Goal: Task Accomplishment & Management: Use online tool/utility

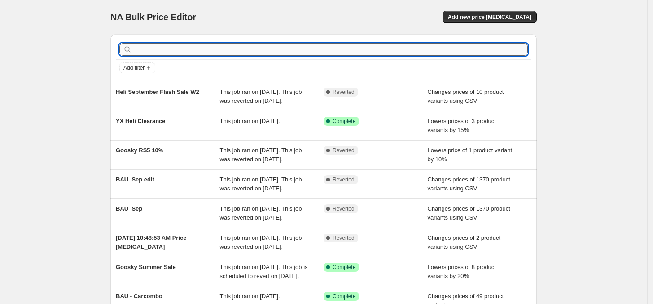
click at [185, 53] on input "text" at bounding box center [331, 49] width 394 height 13
type input "combo"
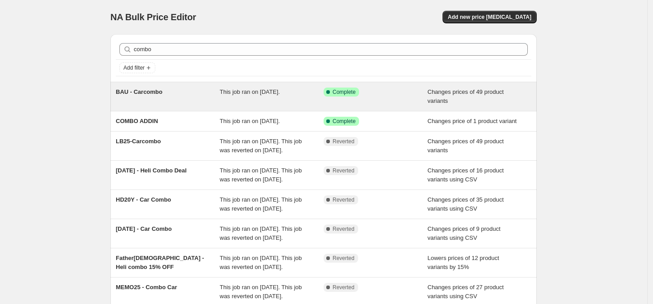
click at [302, 97] on div "This job ran on [DATE]." at bounding box center [272, 97] width 104 height 18
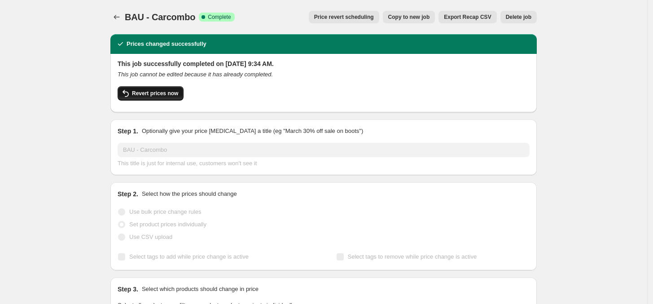
click at [166, 92] on span "Revert prices now" at bounding box center [155, 93] width 46 height 7
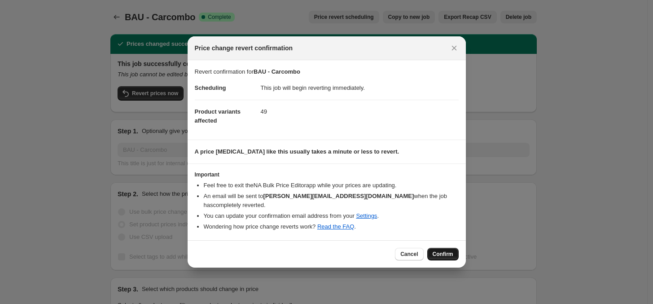
click at [446, 251] on span "Confirm" at bounding box center [443, 253] width 21 height 7
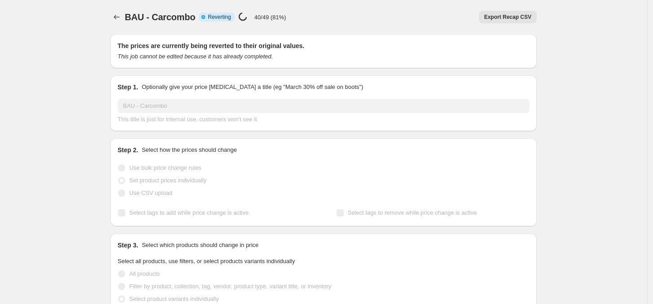
click at [340, 8] on div "BAU - Carcombo. This page is ready BAU - Carcombo Info Partially complete Rever…" at bounding box center [323, 17] width 426 height 34
drag, startPoint x: 331, startPoint y: 11, endPoint x: 179, endPoint y: 4, distance: 152.8
click at [328, 12] on div "BAU - Carcombo. This page is ready BAU - Carcombo Info Partially complete Rever…" at bounding box center [323, 17] width 426 height 34
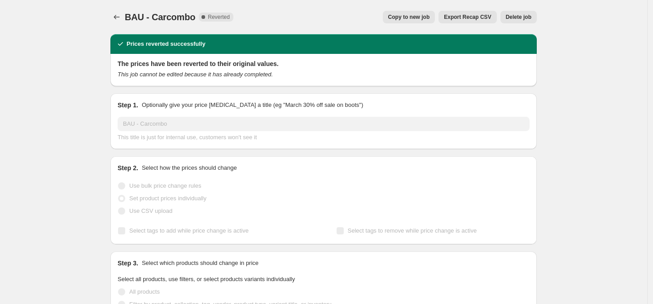
click at [413, 17] on span "Copy to new job" at bounding box center [409, 16] width 42 height 7
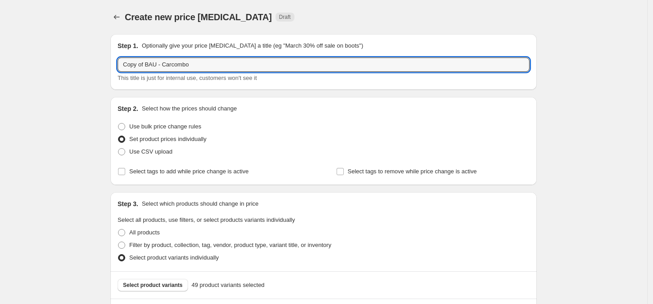
drag, startPoint x: 149, startPoint y: 63, endPoint x: 83, endPoint y: 69, distance: 65.3
click at [195, 66] on input "BAU - Carcombo" at bounding box center [324, 64] width 412 height 14
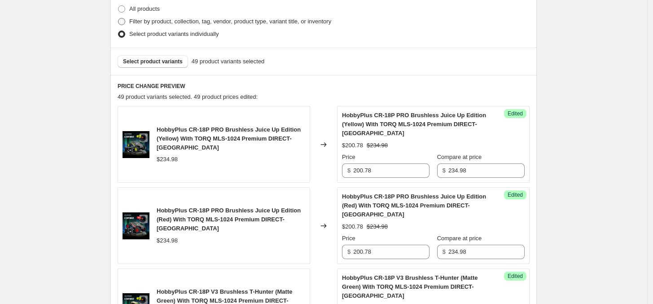
scroll to position [224, 0]
type input "BAU - Carcombo: Sep'25"
click at [232, 137] on span "HobbyPlus CR-18P PRO Brushless Juice Up Edition (Yellow) With TORQ MLS-1024 Pre…" at bounding box center [229, 137] width 144 height 25
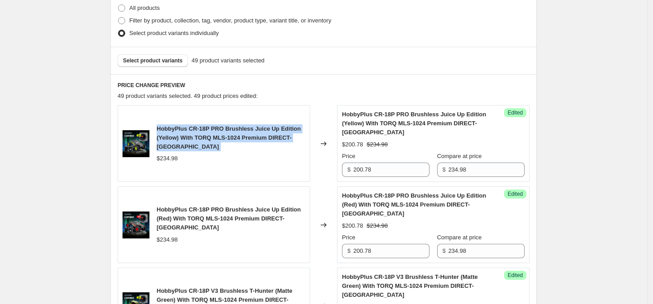
click at [232, 137] on span "HobbyPlus CR-18P PRO Brushless Juice Up Edition (Yellow) With TORQ MLS-1024 Pre…" at bounding box center [229, 137] width 144 height 25
copy span "HobbyPlus CR-18P PRO Brushless Juice Up Edition (Yellow) With TORQ MLS-1024 Pre…"
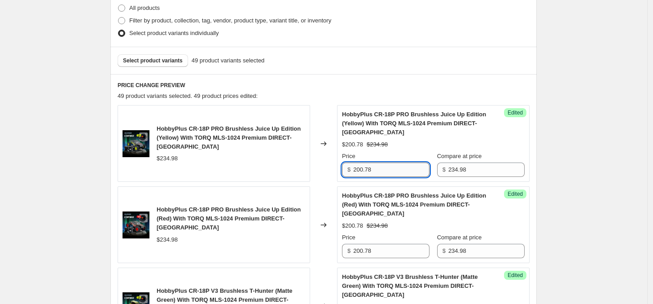
click at [375, 171] on input "200.78" at bounding box center [391, 169] width 76 height 14
click at [372, 166] on input "200.78" at bounding box center [391, 169] width 76 height 14
paste input "8.31"
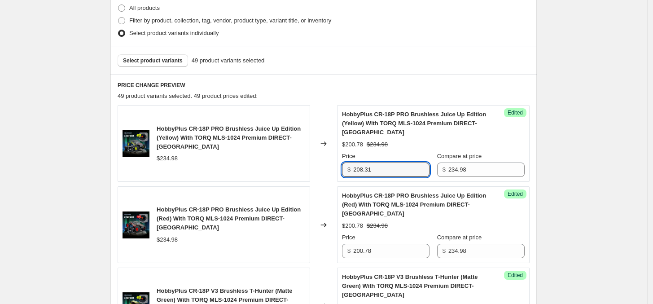
type input "208.31"
click at [319, 164] on div "Changed to" at bounding box center [323, 143] width 27 height 77
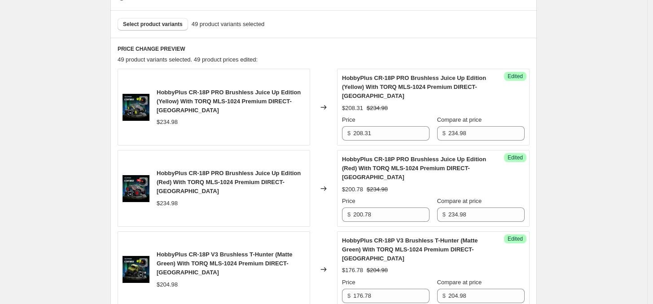
scroll to position [280, 0]
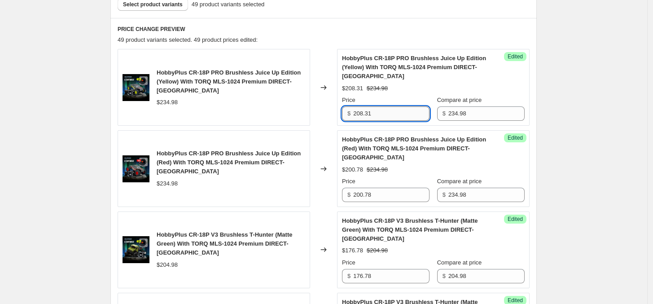
click at [386, 111] on input "208.31" at bounding box center [391, 113] width 76 height 14
click at [389, 201] on input "200.78" at bounding box center [391, 195] width 76 height 14
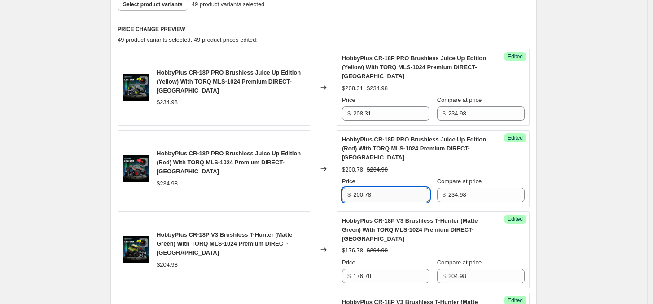
click at [389, 201] on input "200.78" at bounding box center [391, 195] width 76 height 14
paste input "8.31"
type input "208.31"
click at [266, 193] on div "HobbyPlus CR-18P PRO Brushless Juice Up Edition (Red) With TORQ MLS-1024 Premiu…" at bounding box center [214, 168] width 193 height 77
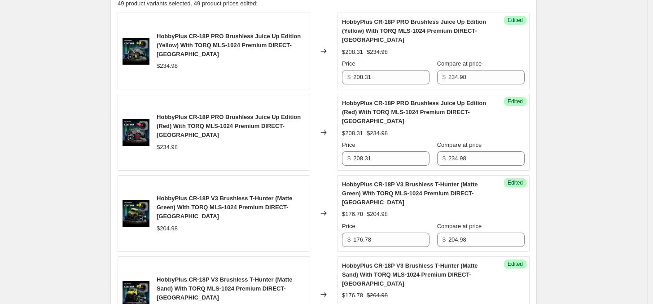
scroll to position [337, 0]
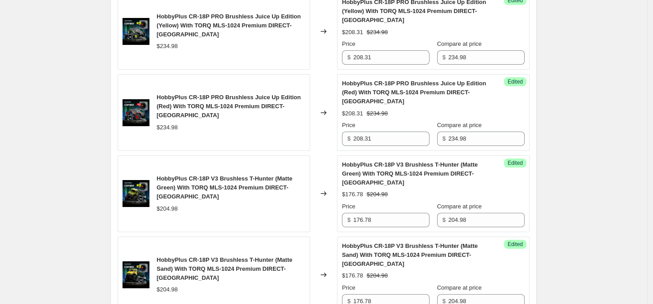
click at [254, 189] on span "HobbyPlus CR-18P V3 Brushless T-Hunter (Matte Green) With TORQ MLS-1024 Premium…" at bounding box center [225, 187] width 136 height 25
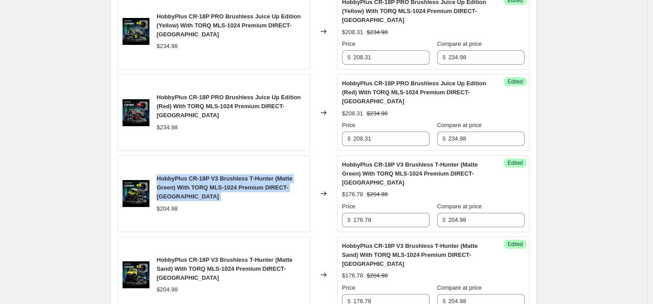
click at [254, 189] on span "HobbyPlus CR-18P V3 Brushless T-Hunter (Matte Green) With TORQ MLS-1024 Premium…" at bounding box center [225, 187] width 136 height 25
copy span "HobbyPlus CR-18P V3 Brushless T-Hunter (Matte Green) With TORQ MLS-1024 Premium…"
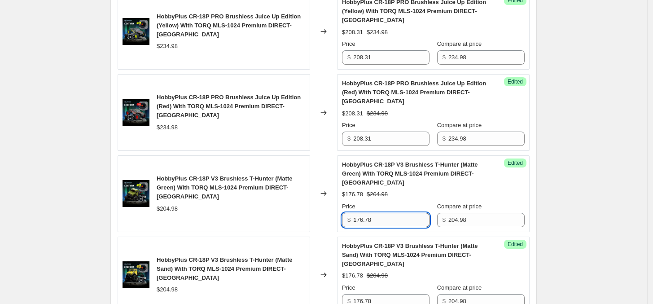
click at [387, 222] on input "176.78" at bounding box center [391, 220] width 76 height 14
paste input "83.41"
type input "183.41"
click at [270, 226] on div "HobbyPlus CR-18P V3 Brushless T-Hunter (Matte Green) With TORQ MLS-1024 Premium…" at bounding box center [214, 193] width 193 height 77
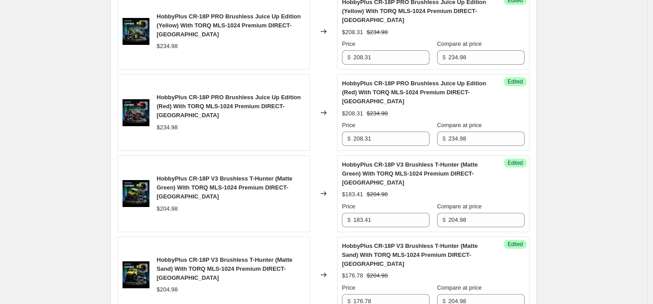
scroll to position [393, 0]
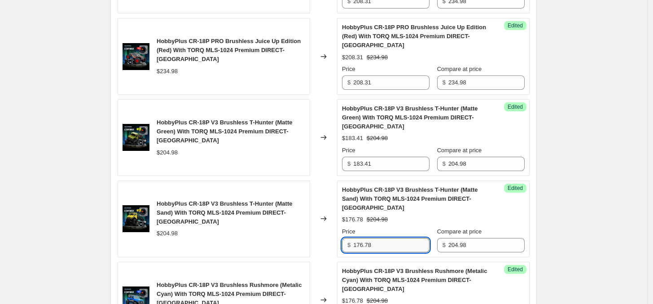
click at [377, 241] on input "176.78" at bounding box center [391, 245] width 76 height 14
click at [271, 251] on div "HobbyPlus CR-18P V3 Brushless T-Hunter (Matte Sand) With TORQ MLS-1024 Premium …" at bounding box center [214, 218] width 193 height 77
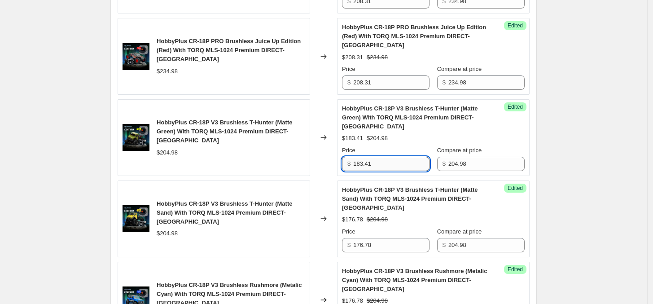
click at [407, 167] on input "183.41" at bounding box center [391, 164] width 76 height 14
click at [387, 246] on input "176.78" at bounding box center [391, 245] width 76 height 14
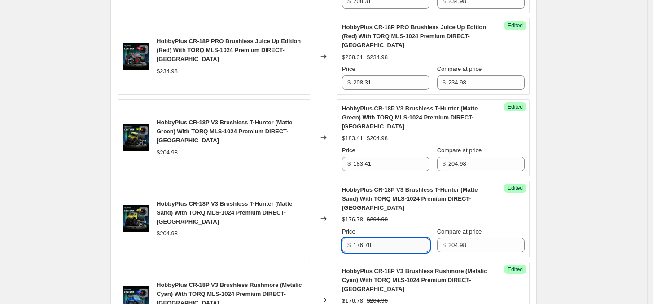
click at [387, 246] on input "176.78" at bounding box center [391, 245] width 76 height 14
paste input "83.41"
type input "183.41"
click at [267, 247] on div "HobbyPlus CR-18P V3 Brushless T-Hunter (Matte Sand) With TORQ MLS-1024 Premium …" at bounding box center [214, 218] width 193 height 77
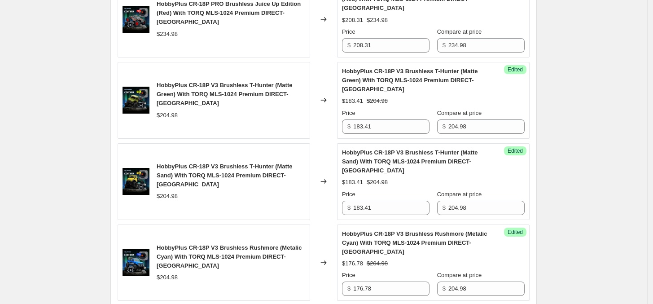
scroll to position [449, 0]
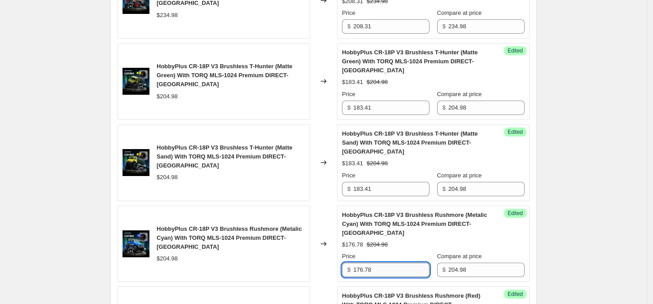
click at [393, 267] on input "176.78" at bounding box center [391, 270] width 76 height 14
paste input "83.41"
type input "183.41"
click at [245, 267] on div "HobbyPlus CR-18P V3 Brushless Rushmore (Metalic Cyan) With TORQ MLS-1024 Premiu…" at bounding box center [214, 244] width 193 height 77
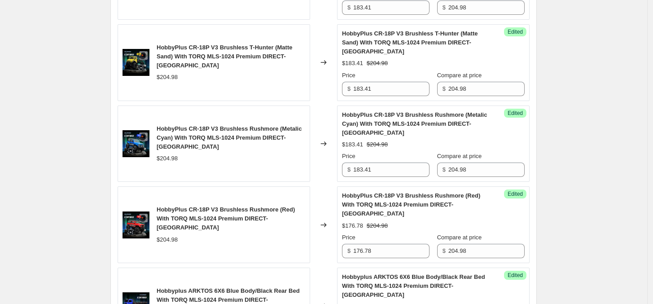
scroll to position [561, 0]
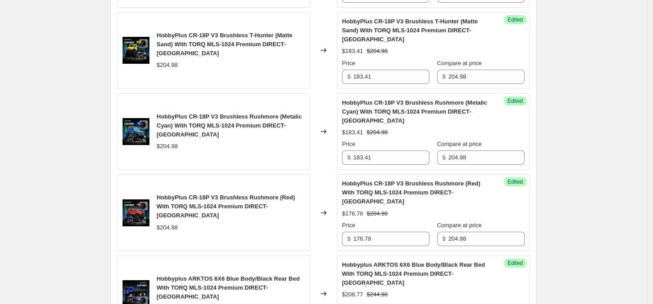
click at [257, 209] on span "HobbyPlus CR-18P V3 Brushless Rushmore (Red) With TORQ MLS-1024 Premium DIRECT-…" at bounding box center [226, 206] width 138 height 25
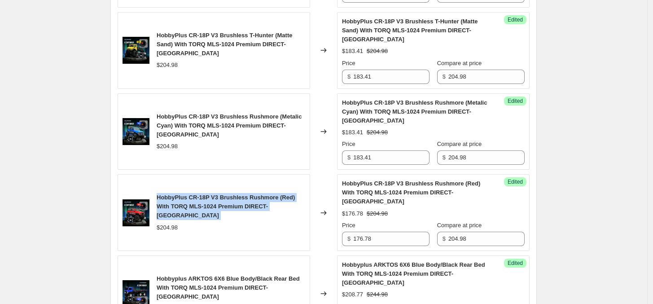
click at [257, 209] on span "HobbyPlus CR-18P V3 Brushless Rushmore (Red) With TORQ MLS-1024 Premium DIRECT-…" at bounding box center [226, 206] width 138 height 25
copy span "HobbyPlus CR-18P V3 Brushless Rushmore (Red) With TORQ MLS-1024 Premium DIRECT-…"
click at [252, 212] on span "HobbyPlus CR-18P V3 Brushless Rushmore (Red) With TORQ MLS-1024 Premium DIRECT-…" at bounding box center [226, 206] width 138 height 25
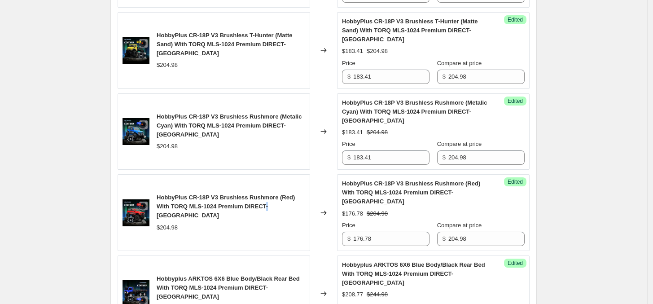
click at [252, 212] on span "HobbyPlus CR-18P V3 Brushless Rushmore (Red) With TORQ MLS-1024 Premium DIRECT-…" at bounding box center [226, 206] width 138 height 25
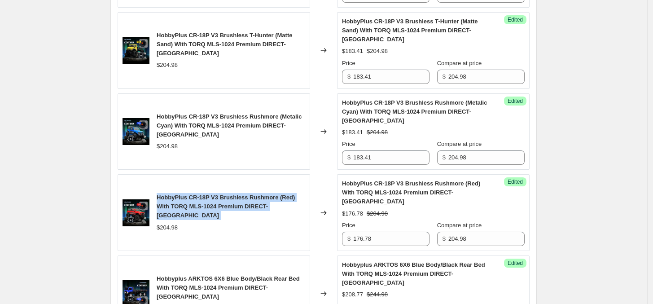
click at [252, 212] on span "HobbyPlus CR-18P V3 Brushless Rushmore (Red) With TORQ MLS-1024 Premium DIRECT-…" at bounding box center [226, 206] width 138 height 25
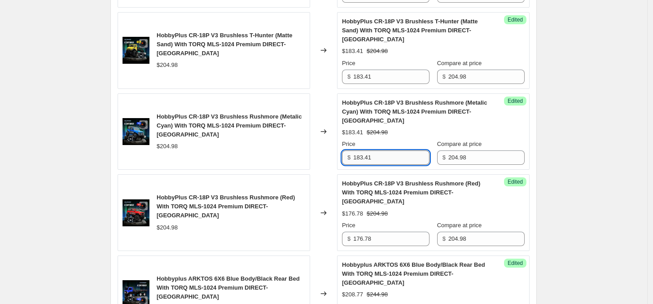
click at [393, 157] on input "183.41" at bounding box center [391, 157] width 76 height 14
click at [389, 241] on input "176.78" at bounding box center [391, 239] width 76 height 14
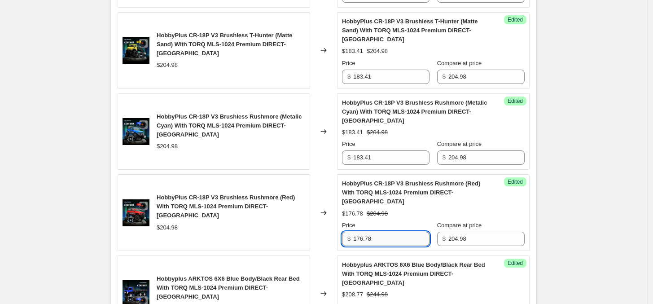
click at [389, 241] on input "176.78" at bounding box center [391, 239] width 76 height 14
paste input "83.41"
type input "183.41"
click at [271, 223] on div "$204.98" at bounding box center [231, 227] width 149 height 9
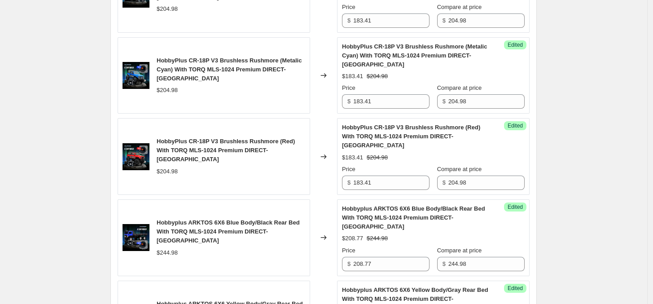
click at [250, 229] on span "Hobbyplus ARKTOS 6X6 Blue Body/Black Rear Bed With TORQ MLS-1024 Premium DIRECT…" at bounding box center [228, 231] width 143 height 25
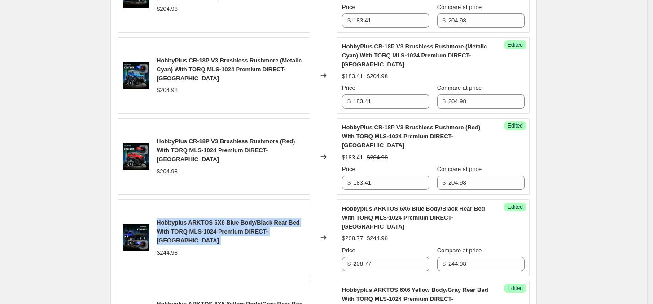
click at [250, 229] on span "Hobbyplus ARKTOS 6X6 Blue Body/Black Rear Bed With TORQ MLS-1024 Premium DIRECT…" at bounding box center [228, 231] width 143 height 25
copy span "Hobbyplus ARKTOS 6X6 Blue Body/Black Rear Bed With TORQ MLS-1024 Premium DIRECT…"
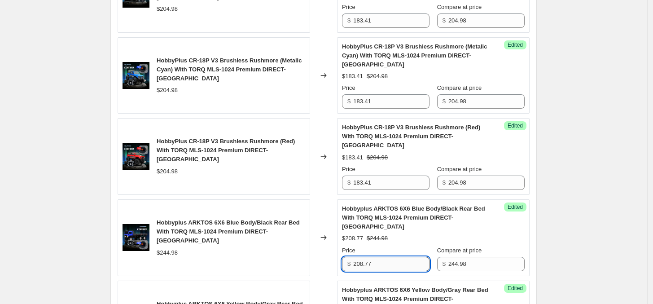
click at [391, 263] on input "208.77" at bounding box center [391, 264] width 76 height 14
paste input "16.61"
type input "216.61"
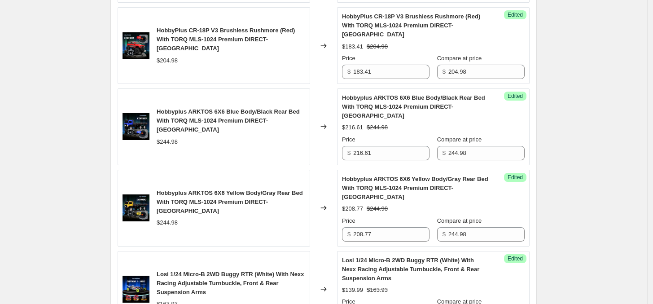
scroll to position [729, 0]
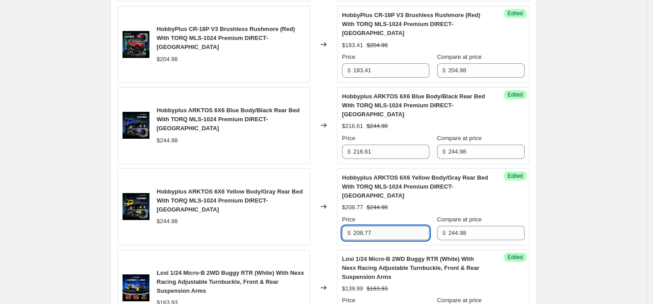
click at [400, 233] on input "208.77" at bounding box center [391, 233] width 76 height 14
paste input "16.61"
type input "216.61"
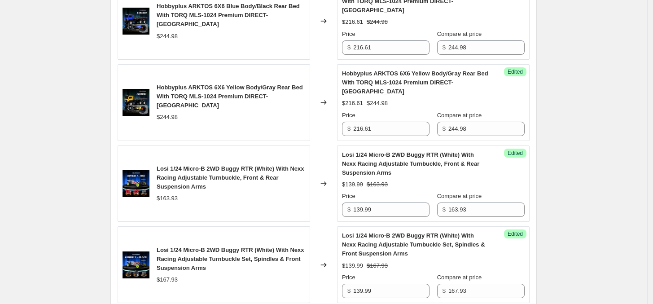
scroll to position [841, 0]
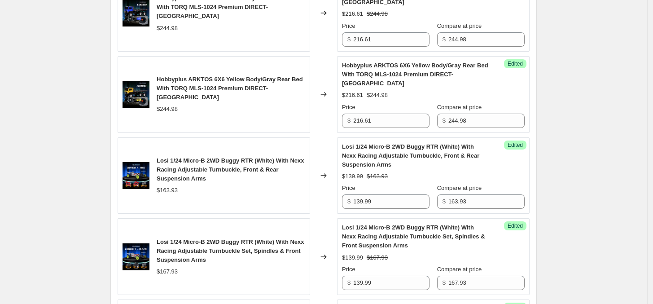
click at [263, 165] on span "Losi 1/24 Micro-B 2WD Buggy RTR (White) With Nexx Racing Adjustable Turnbuckle,…" at bounding box center [231, 169] width 148 height 25
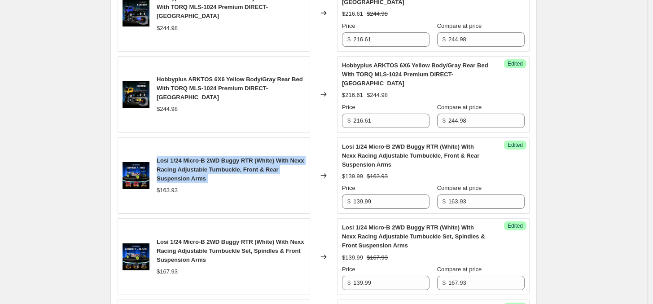
click at [263, 165] on span "Losi 1/24 Micro-B 2WD Buggy RTR (White) With Nexx Racing Adjustable Turnbuckle,…" at bounding box center [231, 169] width 148 height 25
copy span "Losi 1/24 Micro-B 2WD Buggy RTR (White) With Nexx Racing Adjustable Turnbuckle,…"
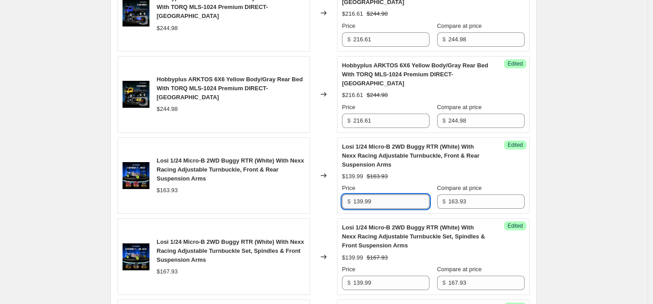
click at [385, 205] on input "139.99" at bounding box center [391, 201] width 76 height 14
paste input "45.1"
type input "145.19"
click at [387, 284] on input "139.99" at bounding box center [391, 283] width 76 height 14
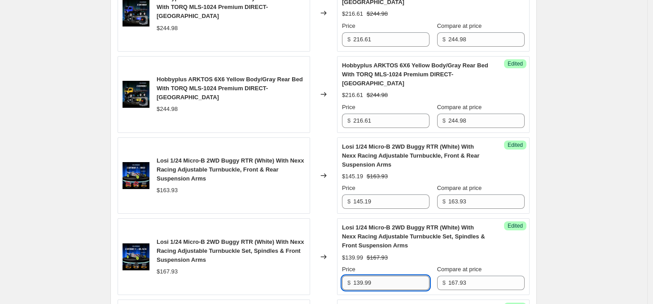
click at [387, 284] on input "139.99" at bounding box center [391, 283] width 76 height 14
paste input "45.1"
type input "145.19"
click at [621, 241] on div "Create new price change job. This page is ready Create new price change job Dra…" at bounding box center [323, 215] width 647 height 2113
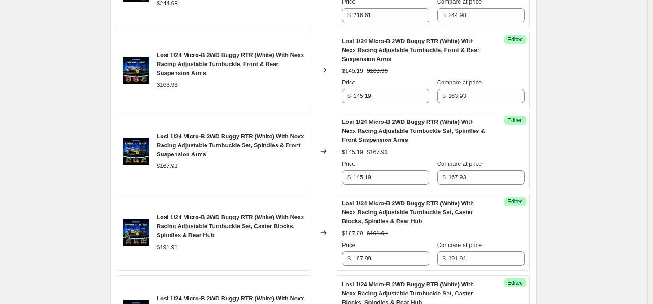
scroll to position [954, 0]
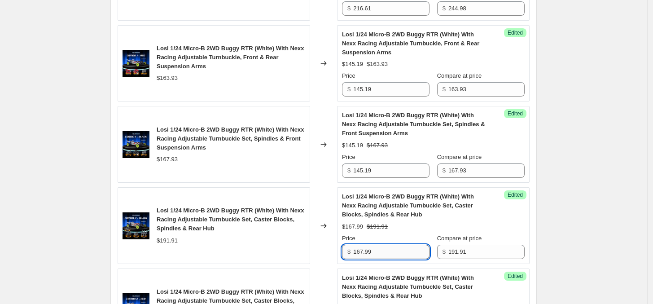
click at [389, 249] on input "167.99" at bounding box center [391, 252] width 76 height 14
click at [224, 210] on span "Losi 1/24 Micro-B 2WD Buggy RTR (White) With Nexx Racing Adjustable Turnbuckle …" at bounding box center [231, 219] width 148 height 25
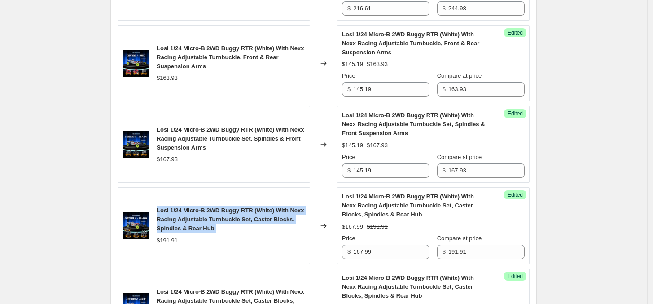
click at [224, 210] on span "Losi 1/24 Micro-B 2WD Buggy RTR (White) With Nexx Racing Adjustable Turnbuckle …" at bounding box center [231, 219] width 148 height 25
copy span "Losi 1/24 Micro-B 2WD Buggy RTR (White) With Nexx Racing Adjustable Turnbuckle …"
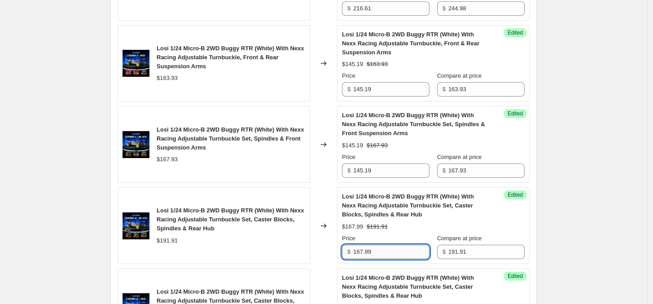
click at [400, 255] on input "167.99" at bounding box center [391, 252] width 76 height 14
paste input "74.23"
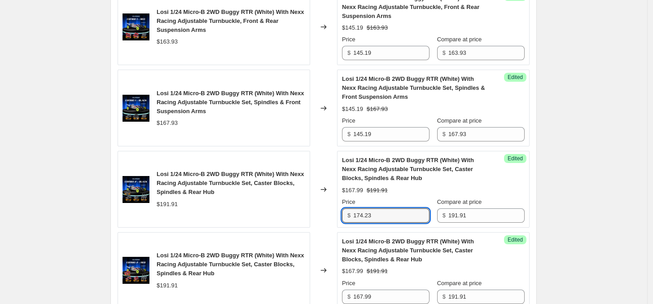
scroll to position [1010, 0]
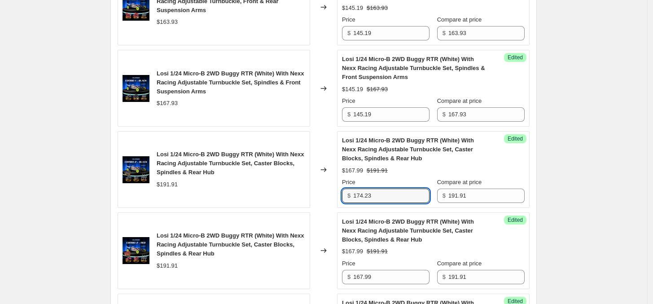
type input "174.23"
click at [608, 231] on div "Create new price change job. This page is ready Create new price change job Dra…" at bounding box center [323, 46] width 647 height 2113
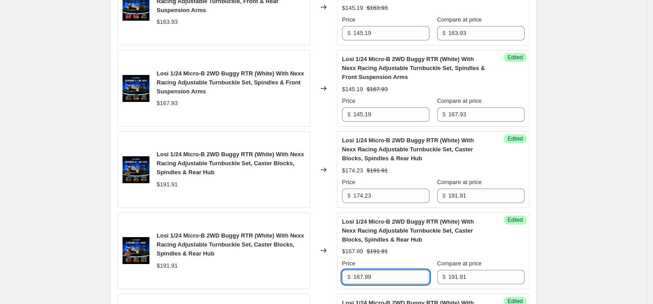
click at [403, 282] on input "167.99" at bounding box center [391, 277] width 76 height 14
paste input "74.23"
type input "174.23"
click at [591, 255] on div "Create new price change job. This page is ready Create new price change job Dra…" at bounding box center [323, 46] width 647 height 2113
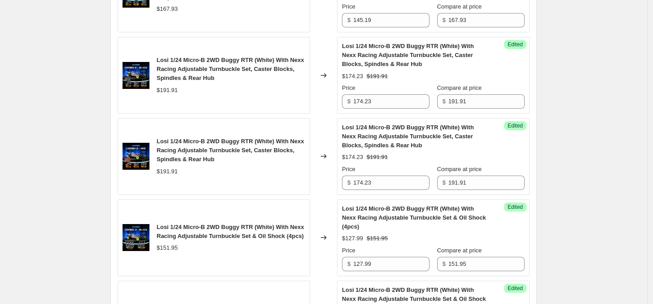
scroll to position [1122, 0]
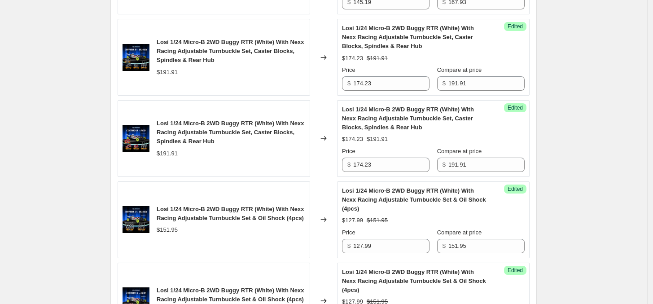
click at [271, 216] on span "Losi 1/24 Micro-B 2WD Buggy RTR (White) With Nexx Racing Adjustable Turnbuckle …" at bounding box center [231, 214] width 148 height 16
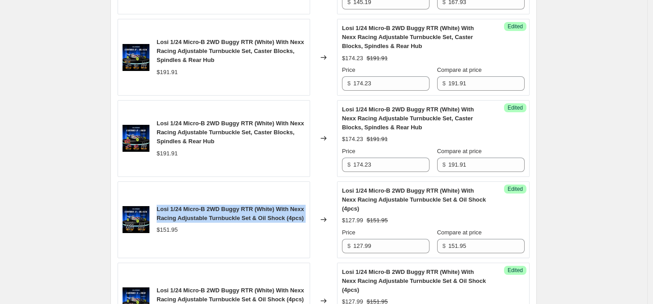
click at [271, 216] on span "Losi 1/24 Micro-B 2WD Buggy RTR (White) With Nexx Racing Adjustable Turnbuckle …" at bounding box center [231, 214] width 148 height 16
copy span "Losi 1/24 Micro-B 2WD Buggy RTR (White) With Nexx Racing Adjustable Turnbuckle …"
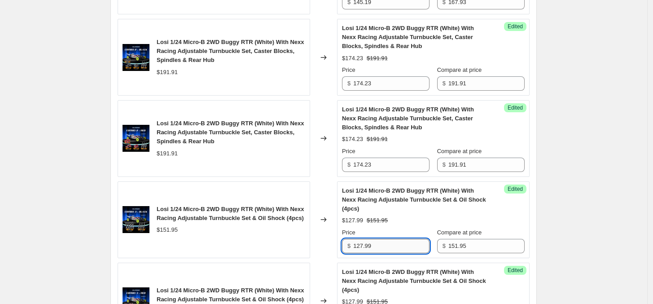
click at [389, 252] on input "127.99" at bounding box center [391, 246] width 76 height 14
paste input "32.76"
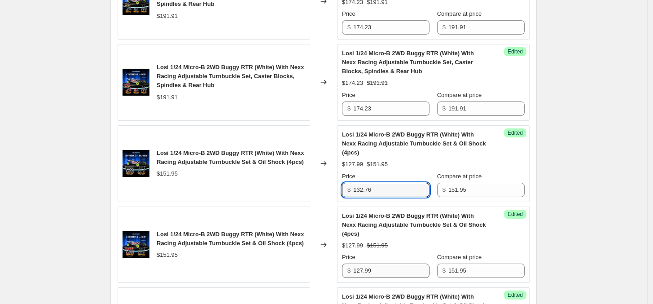
type input "132.76"
click at [377, 275] on input "127.99" at bounding box center [391, 270] width 76 height 14
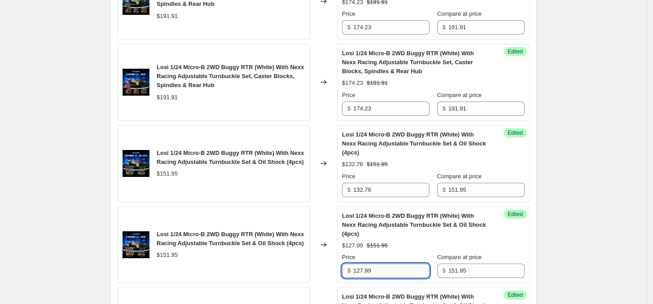
click at [377, 275] on input "127.99" at bounding box center [391, 270] width 76 height 14
paste input "32.76"
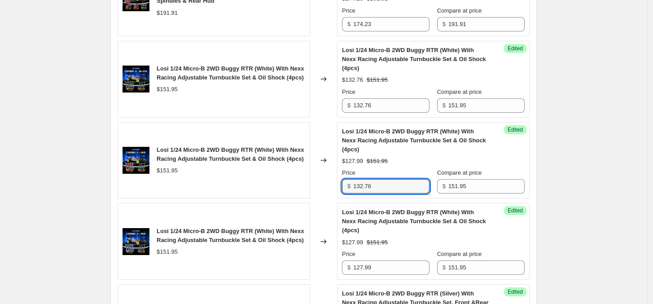
scroll to position [1290, 0]
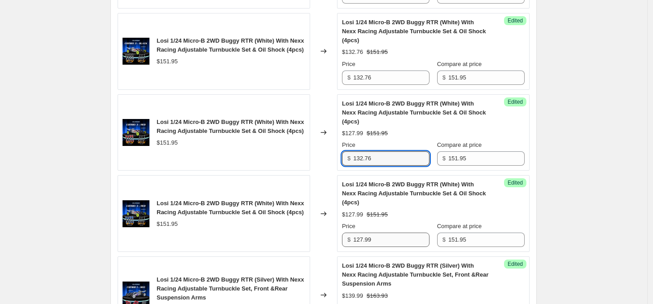
type input "132.76"
click at [381, 244] on input "127.99" at bounding box center [391, 239] width 76 height 14
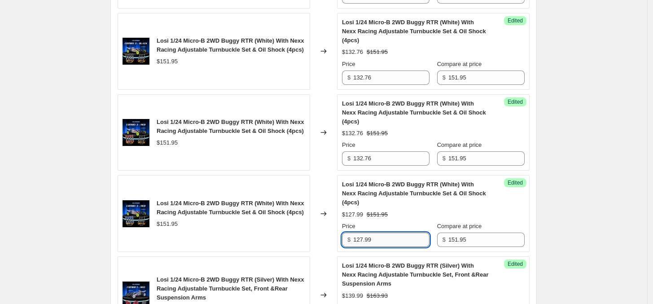
click at [381, 244] on input "127.99" at bounding box center [391, 239] width 76 height 14
paste input "32.76"
type input "132.76"
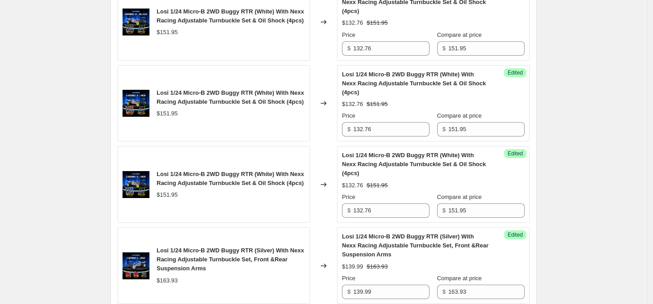
scroll to position [1346, 0]
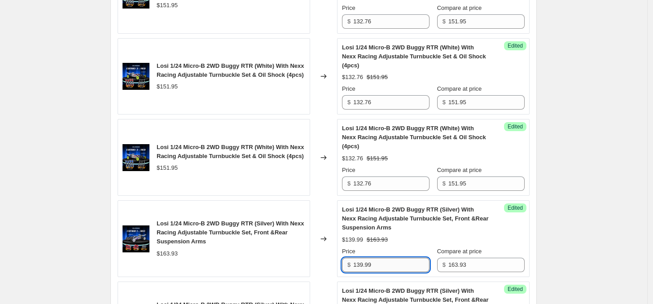
click at [389, 267] on input "139.99" at bounding box center [391, 265] width 76 height 14
click at [201, 229] on span "Losi 1/24 Micro-B 2WD Buggy RTR (Silver) With Nexx Racing Adjustable Turnbuckle…" at bounding box center [231, 232] width 148 height 25
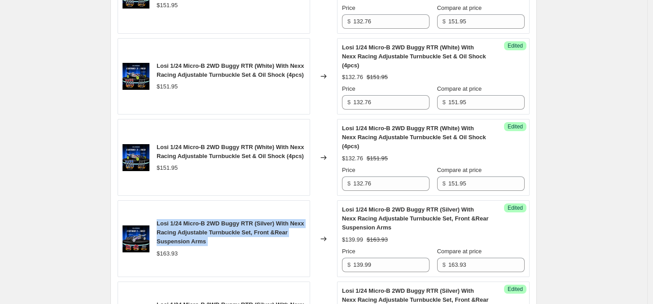
click at [201, 229] on span "Losi 1/24 Micro-B 2WD Buggy RTR (Silver) With Nexx Racing Adjustable Turnbuckle…" at bounding box center [231, 232] width 148 height 25
copy span "Losi 1/24 Micro-B 2WD Buggy RTR (Silver) With Nexx Racing Adjustable Turnbuckle…"
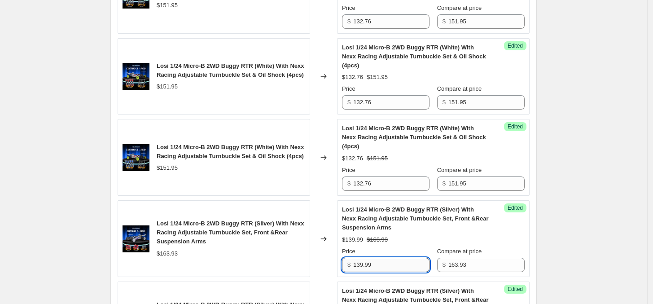
click at [375, 268] on input "139.99" at bounding box center [391, 265] width 76 height 14
paste input "45.1"
type input "145.19"
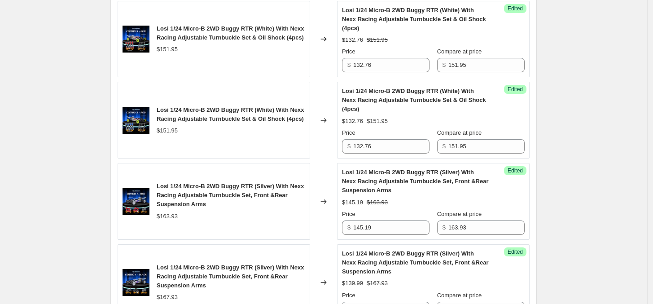
scroll to position [1458, 0]
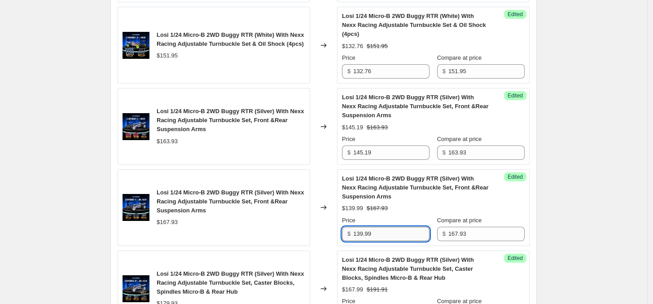
click at [387, 240] on input "139.99" at bounding box center [391, 234] width 76 height 14
paste input "45.1"
type input "145.19"
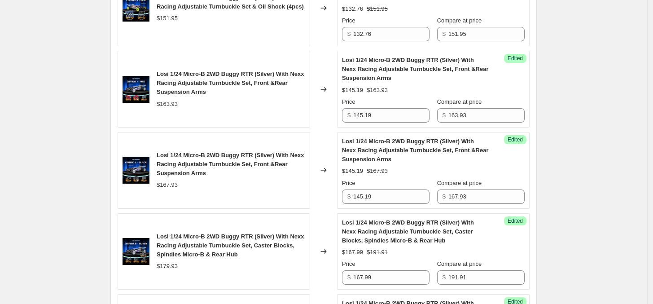
scroll to position [1514, 0]
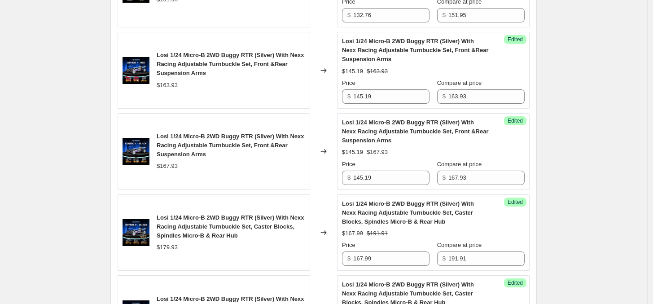
click at [218, 214] on div "Losi 1/24 Micro-B 2WD Buggy RTR (Silver) With Nexx Racing Adjustable Turnbuckle…" at bounding box center [214, 232] width 193 height 77
click at [221, 218] on span "Losi 1/24 Micro-B 2WD Buggy RTR (Silver) With Nexx Racing Adjustable Turnbuckle…" at bounding box center [231, 226] width 148 height 25
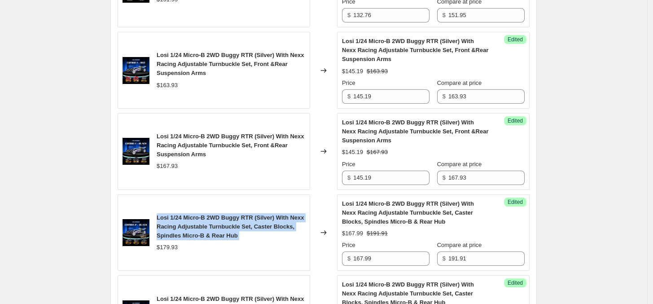
click at [221, 218] on span "Losi 1/24 Micro-B 2WD Buggy RTR (Silver) With Nexx Racing Adjustable Turnbuckle…" at bounding box center [231, 226] width 148 height 25
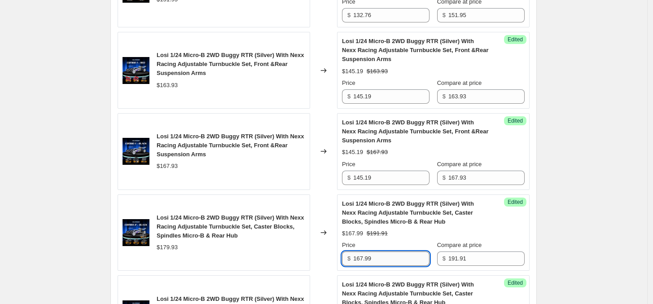
click at [385, 260] on input "167.99" at bounding box center [391, 258] width 76 height 14
paste input "74.23"
type input "174.23"
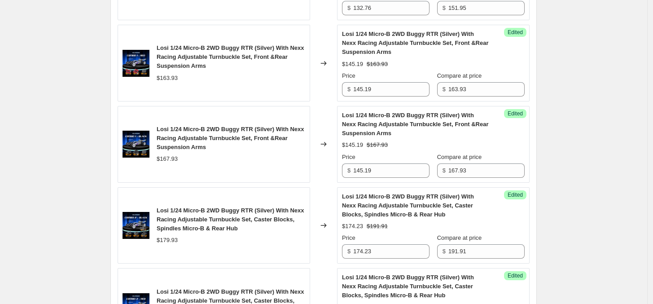
scroll to position [1571, 0]
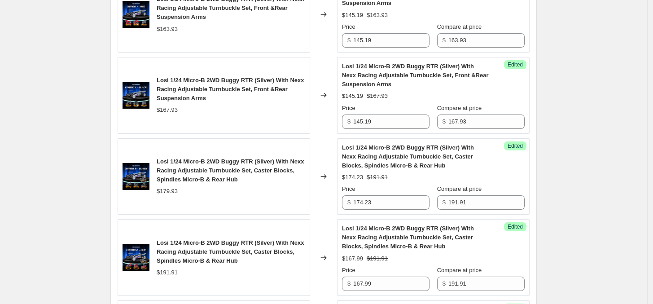
click at [381, 296] on div "Success Edited Losi 1/24 Micro-B 2WD Buggy RTR (Silver) With Nexx Racing Adjust…" at bounding box center [433, 257] width 193 height 77
click at [389, 289] on input "167.99" at bounding box center [391, 283] width 76 height 14
paste input "74.23"
type input "174.23"
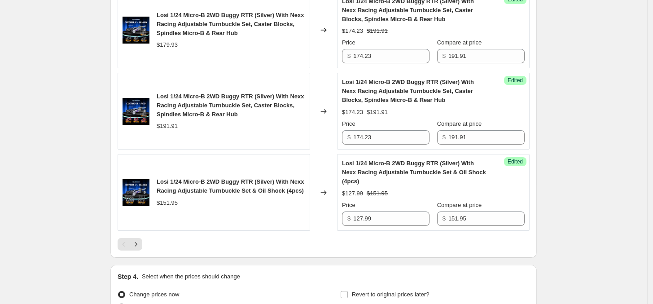
scroll to position [1739, 0]
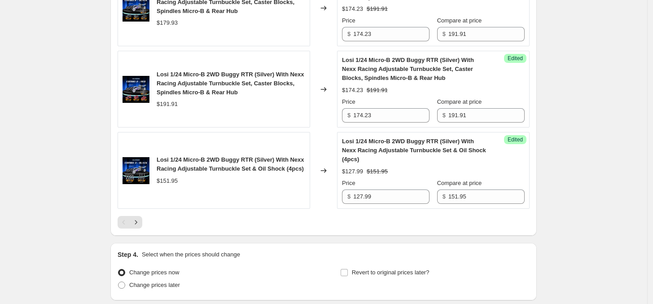
click at [392, 147] on span "Losi 1/24 Micro-B 2WD Buggy RTR (Silver) With Nexx Racing Adjustable Turnbuckle…" at bounding box center [414, 150] width 144 height 25
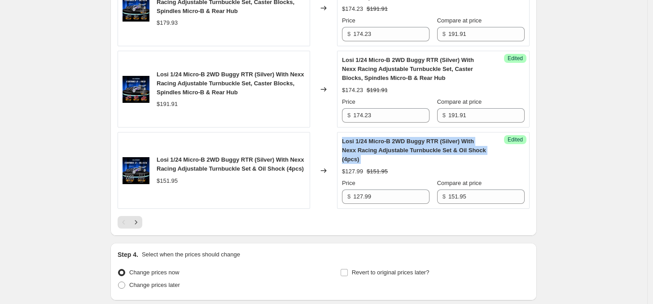
click at [392, 147] on span "Losi 1/24 Micro-B 2WD Buggy RTR (Silver) With Nexx Racing Adjustable Turnbuckle…" at bounding box center [414, 150] width 144 height 25
copy span "Losi 1/24 Micro-B 2WD Buggy RTR (Silver) With Nexx Racing Adjustable Turnbuckle…"
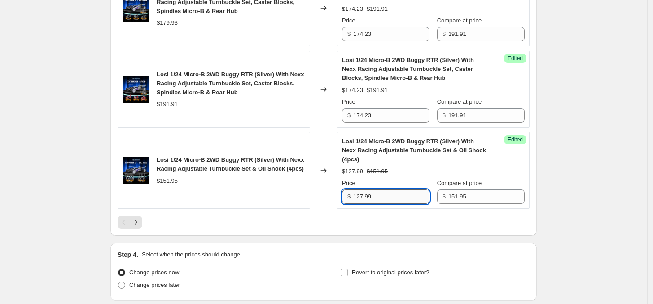
click at [384, 204] on input "127.99" at bounding box center [391, 196] width 76 height 14
paste input "32.76"
type input "132.76"
drag, startPoint x: 557, startPoint y: 206, endPoint x: 551, endPoint y: 206, distance: 6.3
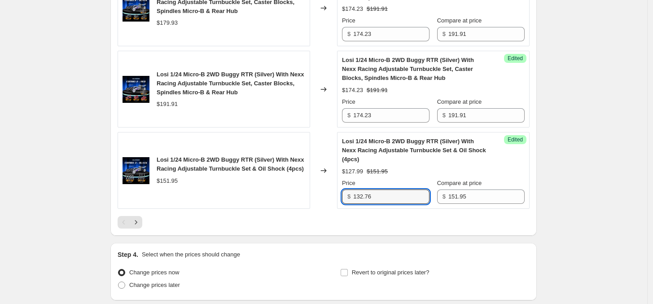
click at [140, 227] on icon "Next" at bounding box center [135, 222] width 9 height 9
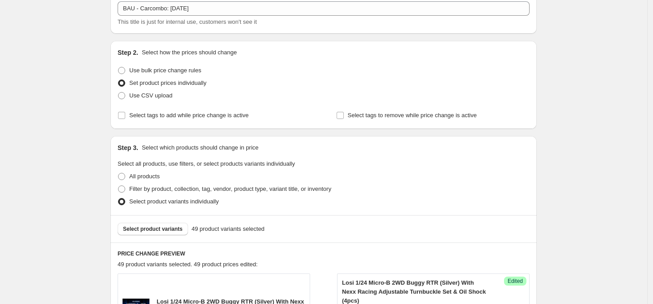
scroll to position [280, 0]
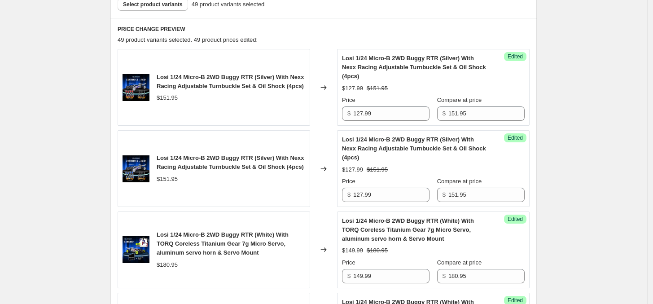
click at [273, 83] on span "Losi 1/24 Micro-B 2WD Buggy RTR (Silver) With Nexx Racing Adjustable Turnbuckle…" at bounding box center [231, 82] width 148 height 16
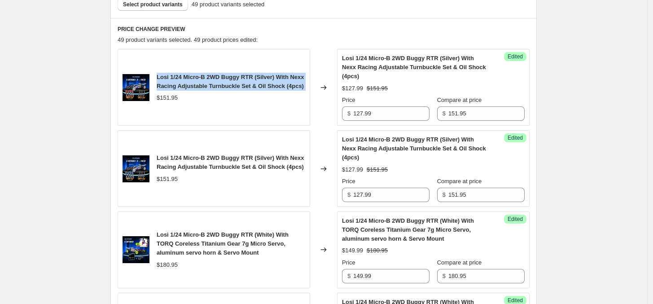
click at [273, 83] on span "Losi 1/24 Micro-B 2WD Buggy RTR (Silver) With Nexx Racing Adjustable Turnbuckle…" at bounding box center [231, 82] width 148 height 16
copy span "Losi 1/24 Micro-B 2WD Buggy RTR (Silver) With Nexx Racing Adjustable Turnbuckle…"
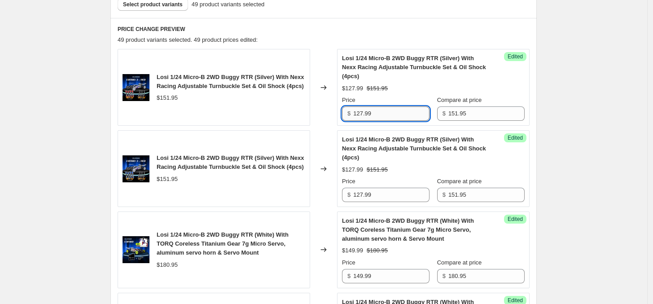
click at [377, 118] on input "127.99" at bounding box center [391, 113] width 76 height 14
paste input "32.76"
type input "132.76"
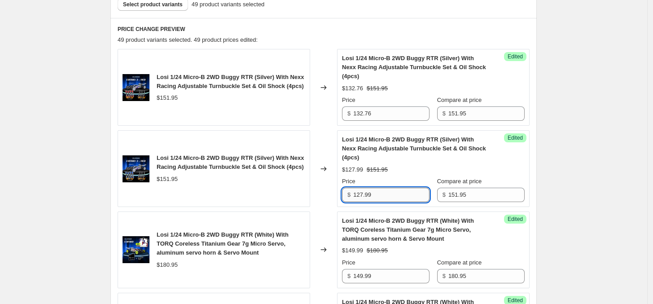
click at [403, 193] on input "127.99" at bounding box center [391, 195] width 76 height 14
paste input "32.76"
type input "132.76"
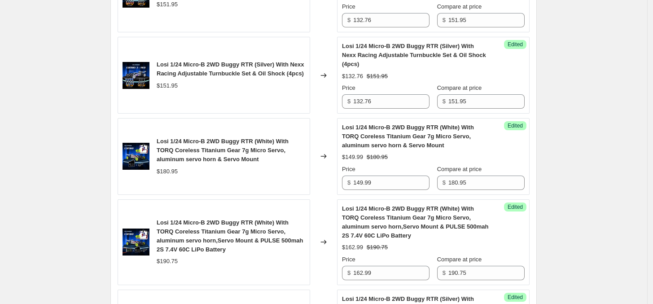
scroll to position [393, 0]
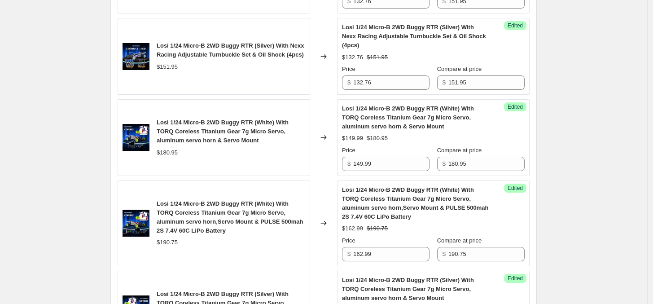
click at [416, 108] on span "Losi 1/24 Micro-B 2WD Buggy RTR (White) With TORQ Coreless Titanium Gear 7g Mic…" at bounding box center [408, 117] width 132 height 25
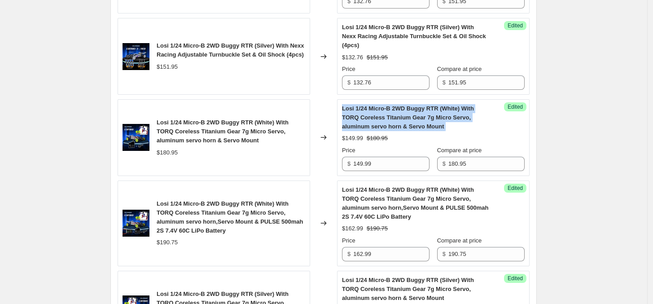
click at [416, 108] on span "Losi 1/24 Micro-B 2WD Buggy RTR (White) With TORQ Coreless Titanium Gear 7g Mic…" at bounding box center [408, 117] width 132 height 25
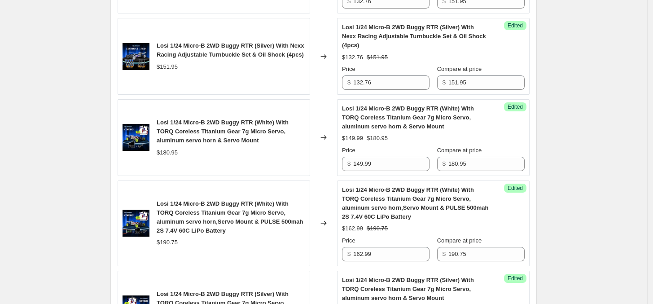
click at [415, 127] on span "Losi 1/24 Micro-B 2WD Buggy RTR (White) With TORQ Coreless Titanium Gear 7g Mic…" at bounding box center [408, 117] width 132 height 25
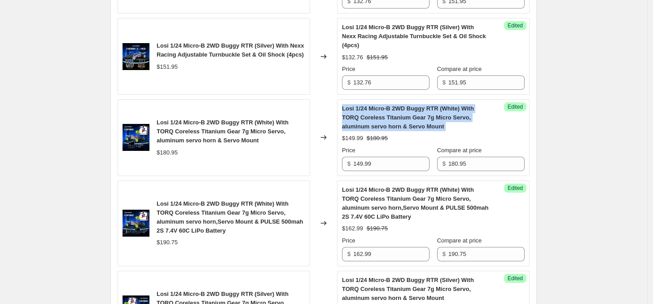
click at [415, 127] on span "Losi 1/24 Micro-B 2WD Buggy RTR (White) With TORQ Coreless Titanium Gear 7g Mic…" at bounding box center [408, 117] width 132 height 25
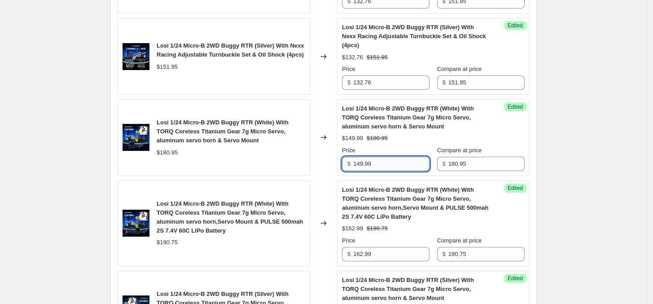
click at [391, 164] on input "149.99" at bounding box center [391, 164] width 76 height 14
paste input "69.30"
type input "169.30"
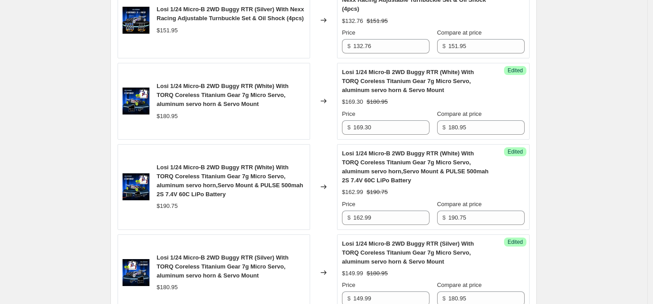
scroll to position [449, 0]
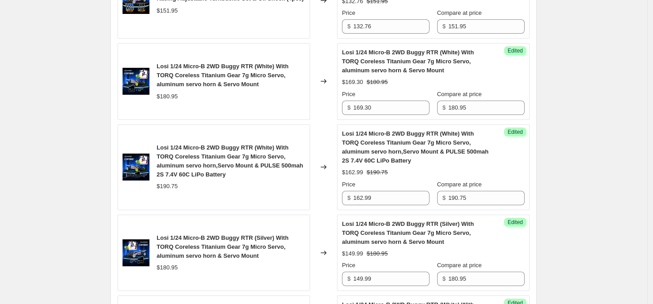
click at [400, 141] on span "Losi 1/24 Micro-B 2WD Buggy RTR (White) With TORQ Coreless Titanium Gear 7g Mic…" at bounding box center [415, 147] width 147 height 34
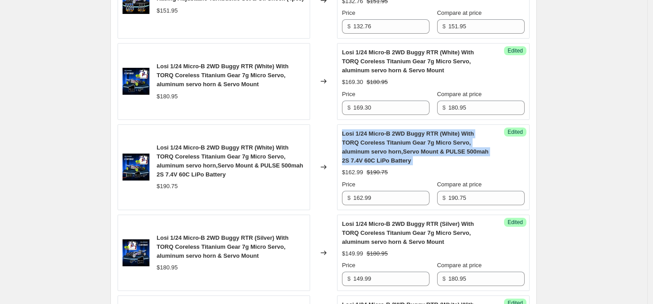
click at [400, 141] on span "Losi 1/24 Micro-B 2WD Buggy RTR (White) With TORQ Coreless Titanium Gear 7g Mic…" at bounding box center [415, 147] width 147 height 34
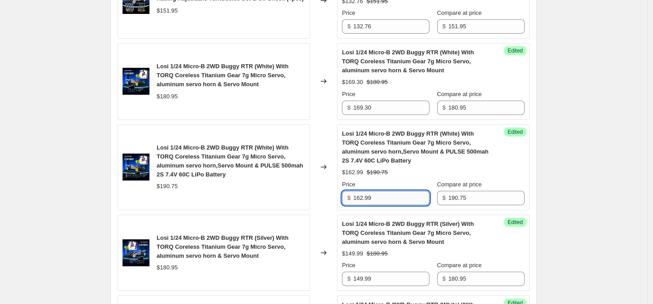
click at [402, 195] on input "162.99" at bounding box center [391, 198] width 76 height 14
paste input "9.30"
type input "169.30"
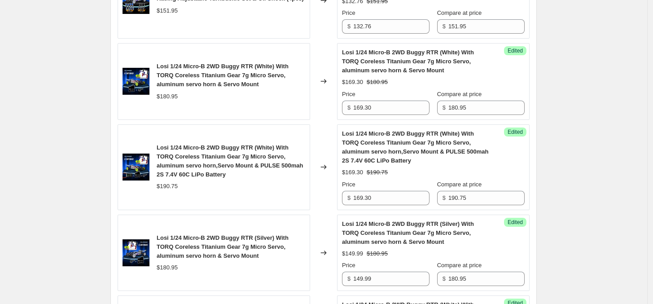
click at [241, 255] on span "Losi 1/24 Micro-B 2WD Buggy RTR (Silver) With TORQ Coreless Titanium Gear 7g Mi…" at bounding box center [223, 246] width 132 height 25
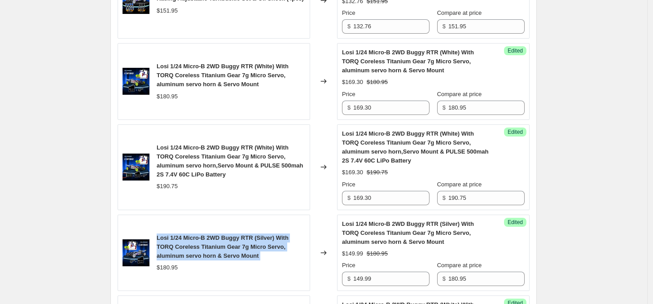
click at [241, 255] on span "Losi 1/24 Micro-B 2WD Buggy RTR (Silver) With TORQ Coreless Titanium Gear 7g Mi…" at bounding box center [223, 246] width 132 height 25
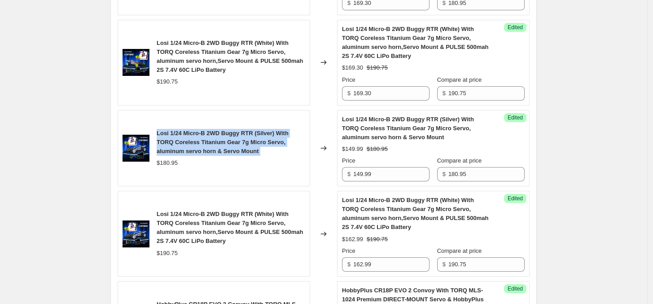
scroll to position [561, 0]
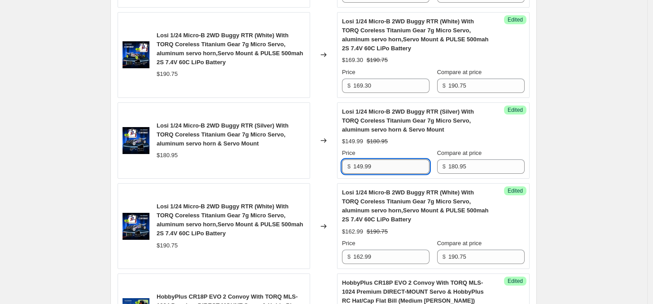
click at [379, 168] on input "149.99" at bounding box center [391, 166] width 76 height 14
paste input "57.68"
type input "157.68"
click at [238, 214] on span "Losi 1/24 Micro-B 2WD Buggy RTR (White) With TORQ Coreless Titanium Gear 7g Mic…" at bounding box center [230, 220] width 147 height 34
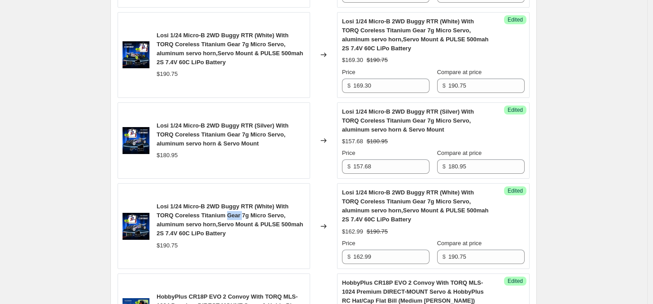
click at [238, 214] on span "Losi 1/24 Micro-B 2WD Buggy RTR (White) With TORQ Coreless Titanium Gear 7g Mic…" at bounding box center [230, 220] width 147 height 34
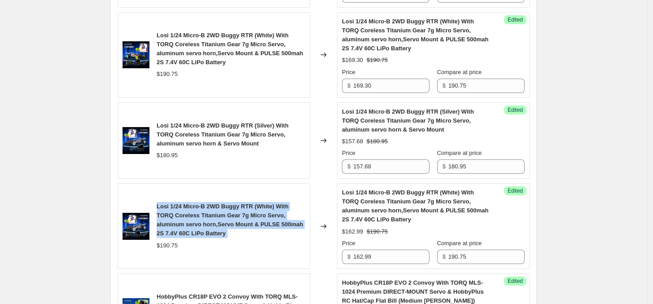
click at [238, 214] on span "Losi 1/24 Micro-B 2WD Buggy RTR (White) With TORQ Coreless Titanium Gear 7g Mic…" at bounding box center [230, 220] width 147 height 34
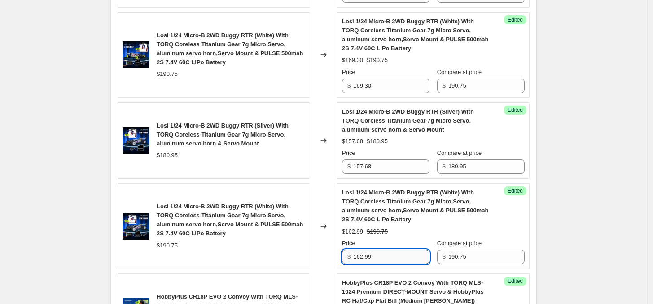
click at [393, 254] on input "162.99" at bounding box center [391, 256] width 76 height 14
paste input "9.30"
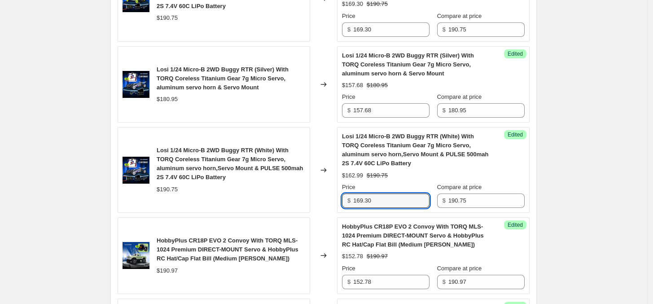
type input "169.30"
click at [382, 245] on span "HobbyPlus CR18P EVO 2 Convoy With TORQ MLS-1024 Premium DIRECT-MOUNT Servo & Ho…" at bounding box center [413, 235] width 142 height 25
click at [389, 240] on span "HobbyPlus CR18P EVO 2 Convoy With TORQ MLS-1024 Premium DIRECT-MOUNT Servo & Ho…" at bounding box center [413, 235] width 142 height 25
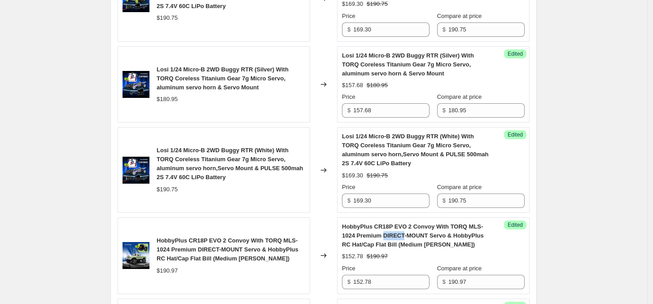
click at [389, 240] on span "HobbyPlus CR18P EVO 2 Convoy With TORQ MLS-1024 Premium DIRECT-MOUNT Servo & Ho…" at bounding box center [413, 235] width 142 height 25
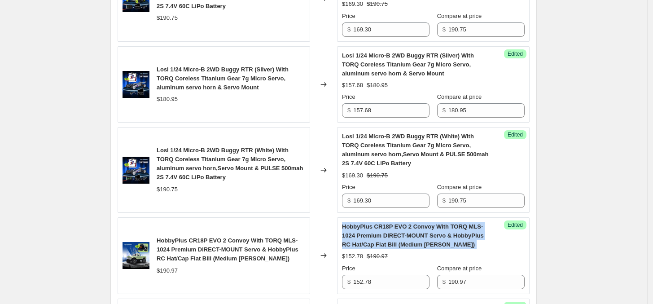
click at [389, 240] on span "HobbyPlus CR18P EVO 2 Convoy With TORQ MLS-1024 Premium DIRECT-MOUNT Servo & Ho…" at bounding box center [413, 235] width 142 height 25
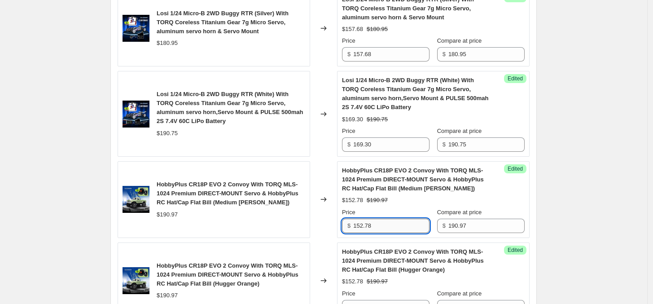
click at [404, 230] on input "152.78" at bounding box center [391, 226] width 76 height 14
paste input "8.51"
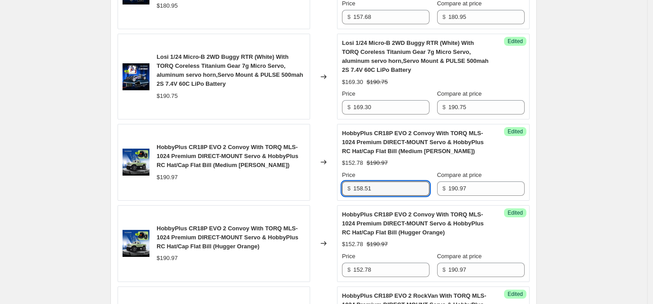
scroll to position [729, 0]
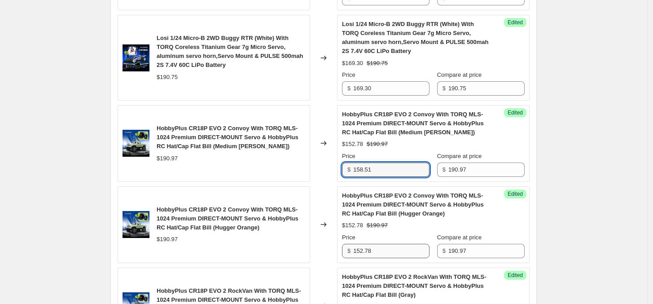
type input "158.51"
click at [391, 250] on input "152.78" at bounding box center [391, 251] width 76 height 14
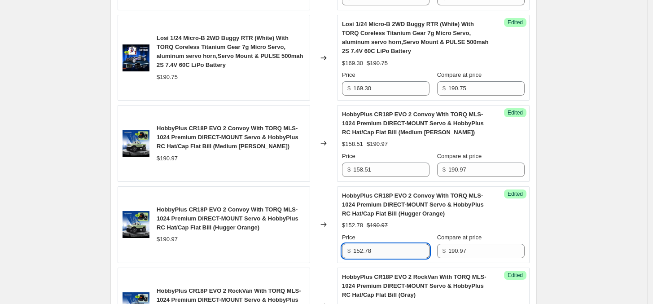
click at [391, 250] on input "152.78" at bounding box center [391, 251] width 76 height 14
paste input "8.51"
type input "158.51"
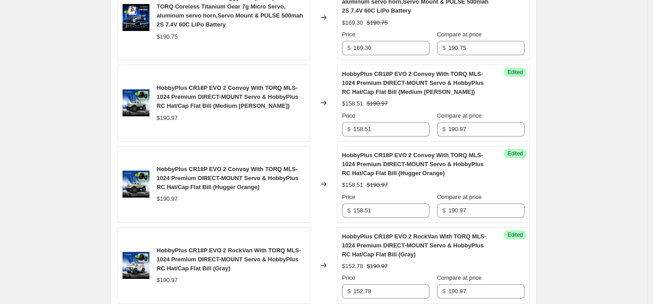
scroll to position [785, 0]
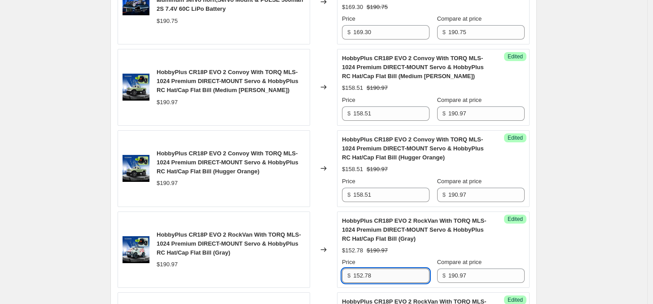
click at [396, 276] on input "152.78" at bounding box center [391, 275] width 76 height 14
paste input "8.51"
type input "158.51"
drag, startPoint x: 578, startPoint y: 248, endPoint x: 539, endPoint y: 256, distance: 39.3
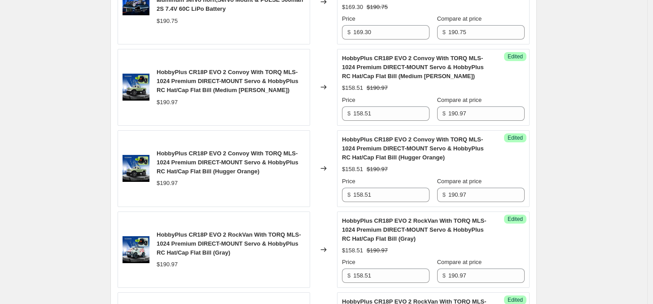
click at [577, 248] on div "Create new price change job. This page is ready Create new price change job Dra…" at bounding box center [323, 267] width 647 height 2104
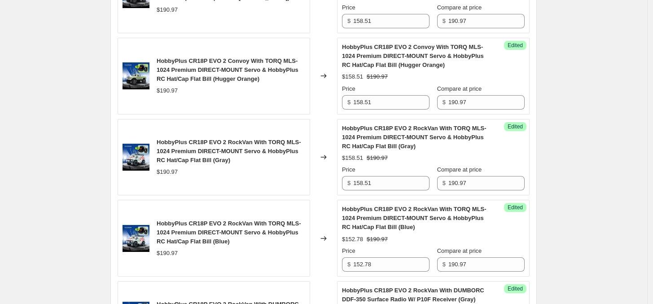
scroll to position [897, 0]
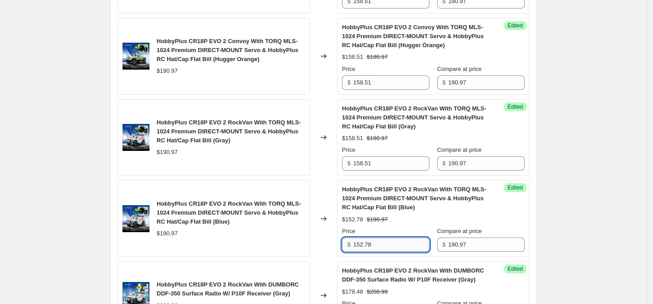
click at [385, 247] on input "152.78" at bounding box center [391, 244] width 76 height 14
paste input "8.51"
type input "158.51"
drag, startPoint x: 599, startPoint y: 240, endPoint x: 560, endPoint y: 244, distance: 39.7
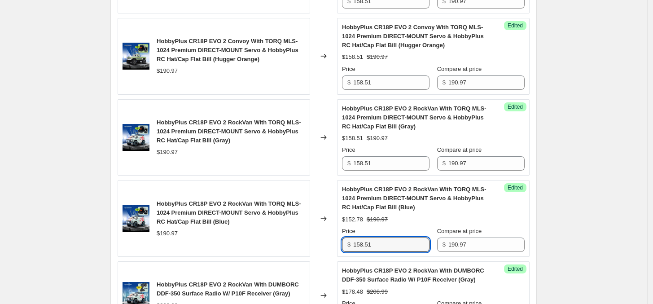
click at [598, 239] on div "Create new price change job. This page is ready Create new price change job Dra…" at bounding box center [323, 155] width 647 height 2104
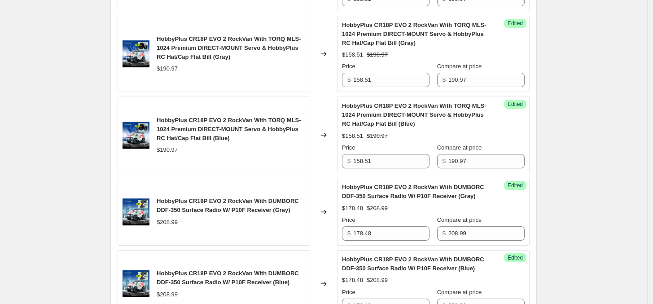
scroll to position [1010, 0]
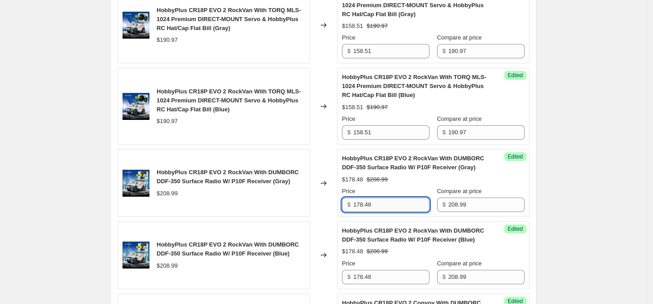
click at [386, 208] on input "178.48" at bounding box center [391, 204] width 76 height 14
click at [401, 175] on div "HobbyPlus CR18P EVO 2 RockVan With DUMBORC DDF-350 Surface Radio W/ P10F Receiv…" at bounding box center [433, 183] width 183 height 58
click at [416, 166] on span "HobbyPlus CR18P EVO 2 RockVan With DUMBORC DDF-350 Surface Radio W/ P10F Receiv…" at bounding box center [413, 163] width 142 height 16
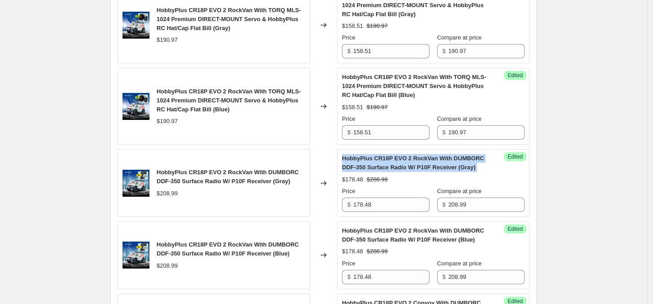
click at [416, 166] on span "HobbyPlus CR18P EVO 2 RockVan With DUMBORC DDF-350 Surface Radio W/ P10F Receiv…" at bounding box center [413, 163] width 142 height 16
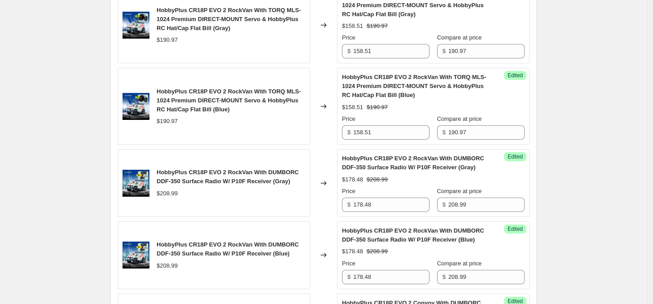
click at [77, 134] on div "Create new price change job. This page is ready Create new price change job Dra…" at bounding box center [323, 42] width 647 height 2104
click at [395, 209] on input "178.48" at bounding box center [391, 204] width 76 height 14
paste input "84.7"
click at [395, 210] on input "184.78" at bounding box center [391, 204] width 76 height 14
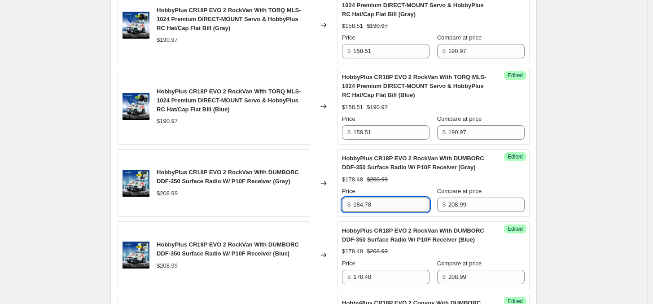
click at [395, 210] on input "184.78" at bounding box center [391, 204] width 76 height 14
type input "184.78"
click at [599, 245] on div "Create new price change job. This page is ready Create new price change job Dra…" at bounding box center [323, 42] width 647 height 2104
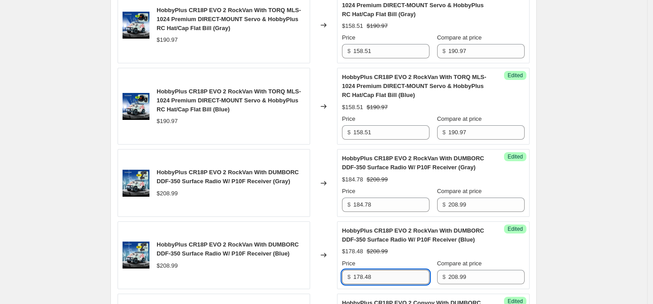
click at [398, 280] on input "178.48" at bounding box center [391, 277] width 76 height 14
paste input "84.7"
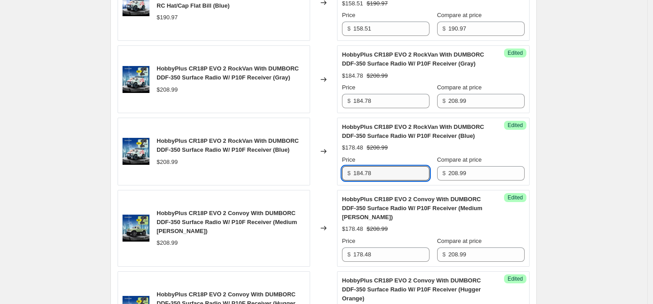
scroll to position [1122, 0]
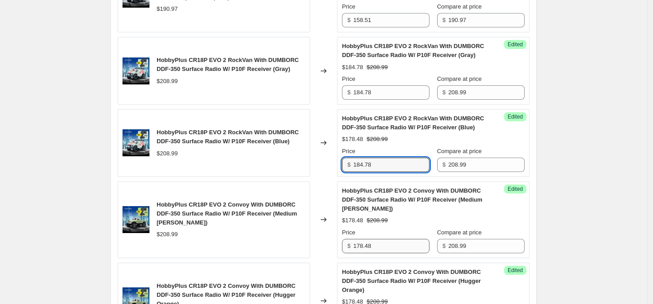
type input "184.78"
click at [390, 245] on input "178.48" at bounding box center [391, 246] width 76 height 14
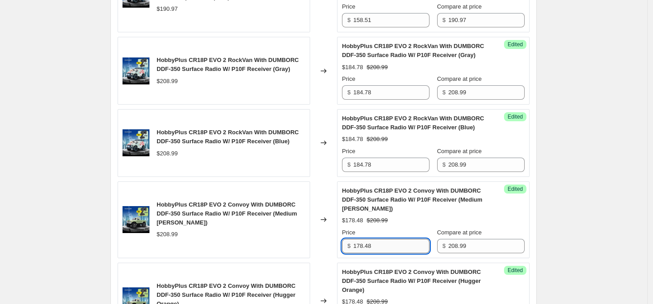
click at [390, 245] on input "178.48" at bounding box center [391, 246] width 76 height 14
paste input "84.7"
type input "184.78"
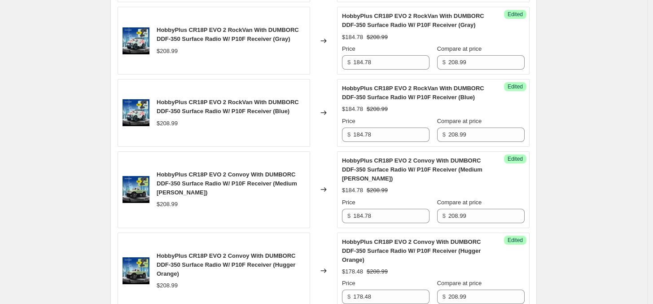
scroll to position [1178, 0]
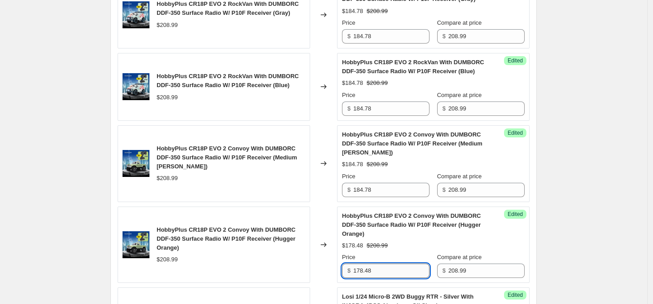
click at [388, 271] on input "178.48" at bounding box center [391, 270] width 76 height 14
paste input "84.7"
type input "184.78"
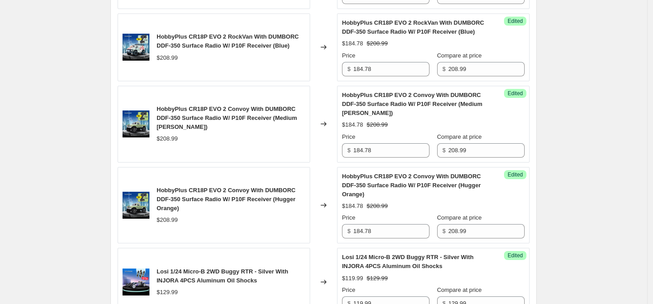
scroll to position [1290, 0]
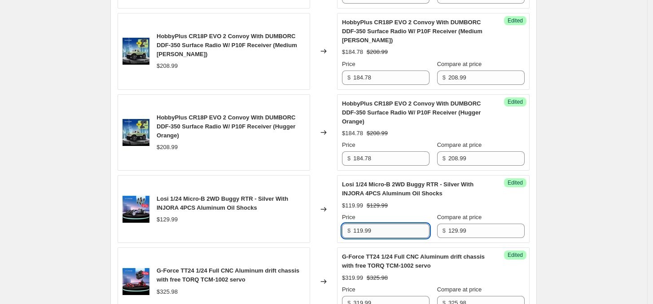
click at [383, 232] on input "119.99" at bounding box center [391, 230] width 76 height 14
click at [223, 206] on span "Losi 1/24 Micro-B 2WD Buggy RTR - Silver With INJORA 4PCS Aluminum Oil Shocks" at bounding box center [222, 203] width 131 height 16
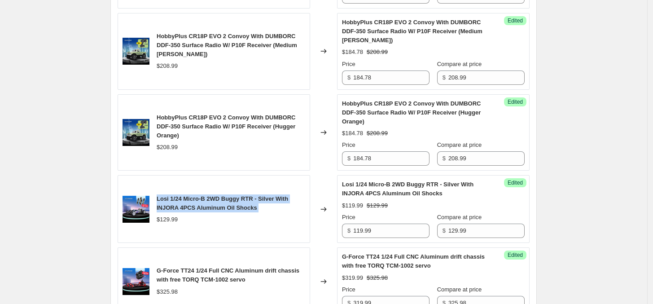
click at [223, 206] on span "Losi 1/24 Micro-B 2WD Buggy RTR - Silver With INJORA 4PCS Aluminum Oil Shocks" at bounding box center [222, 203] width 131 height 16
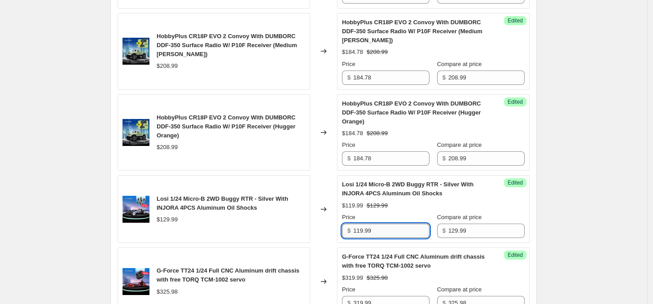
click at [386, 233] on input "119.99" at bounding box center [391, 230] width 76 height 14
paste input "21"
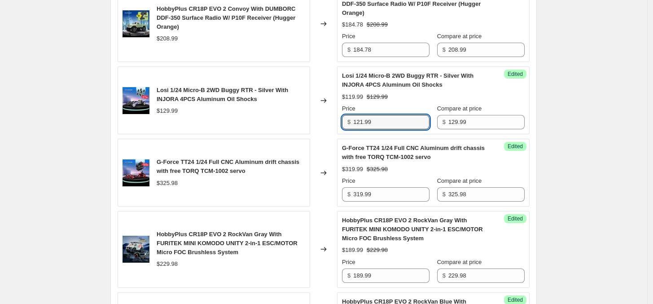
scroll to position [1402, 0]
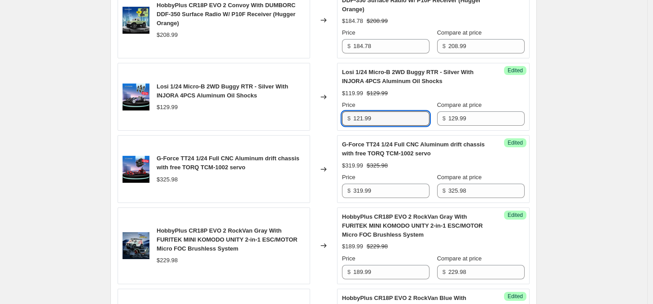
type input "121.99"
click at [216, 170] on span "G-Force TT24 1/24 Full CNC Aluminum drift chassis with free TORQ TCM-1002 servo" at bounding box center [228, 163] width 143 height 16
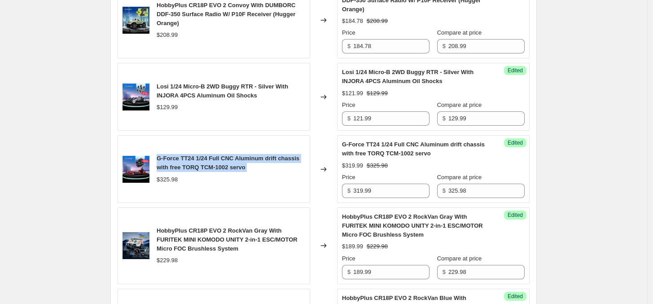
click at [216, 170] on span "G-Force TT24 1/24 Full CNC Aluminum drift chassis with free TORQ TCM-1002 servo" at bounding box center [228, 163] width 143 height 16
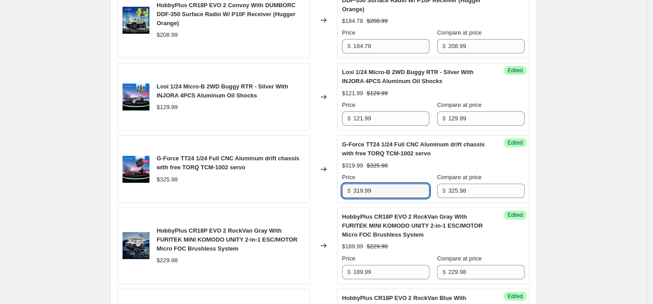
drag, startPoint x: 381, startPoint y: 193, endPoint x: 579, endPoint y: 148, distance: 203.1
click at [384, 193] on input "319.99" at bounding box center [391, 191] width 76 height 14
drag, startPoint x: 596, startPoint y: 179, endPoint x: 606, endPoint y: 169, distance: 14.0
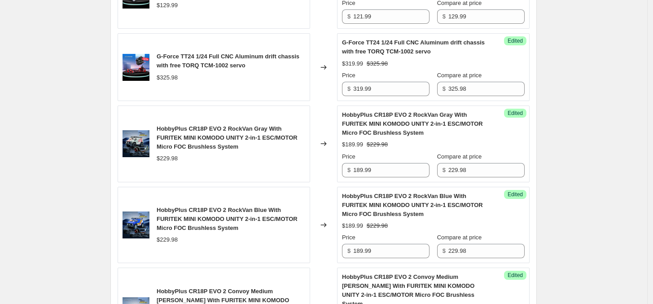
scroll to position [1514, 0]
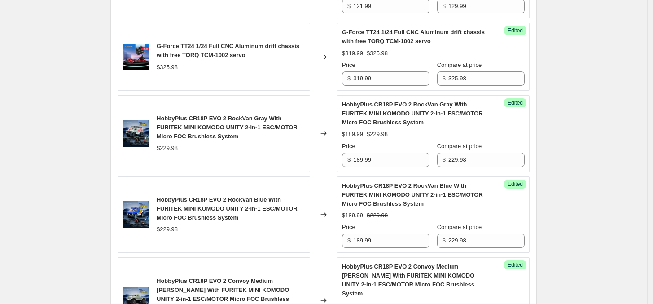
click at [283, 136] on div "HobbyPlus CR18P EVO 2 RockVan Gray With FURITEK MINI KOMODO UNITY 2-in-1 ESC/MO…" at bounding box center [231, 127] width 149 height 27
click at [287, 132] on span "HobbyPlus CR18P EVO 2 RockVan Gray With FURITEK MINI KOMODO UNITY 2-in-1 ESC/MO…" at bounding box center [227, 127] width 141 height 25
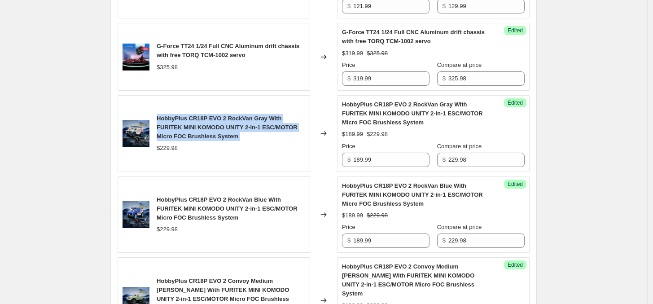
click at [287, 132] on span "HobbyPlus CR18P EVO 2 RockVan Gray With FURITEK MINI KOMODO UNITY 2-in-1 ESC/MO…" at bounding box center [227, 127] width 141 height 25
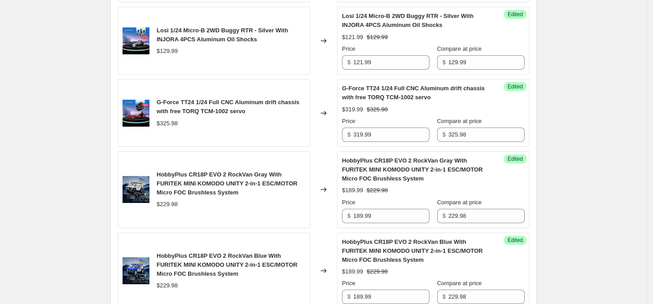
click at [199, 114] on span "G-Force TT24 1/24 Full CNC Aluminum drift chassis with free TORQ TCM-1002 servo" at bounding box center [228, 107] width 143 height 16
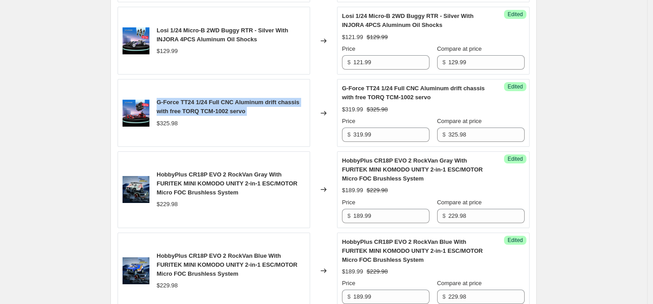
click at [199, 114] on span "G-Force TT24 1/24 Full CNC Aluminum drift chassis with free TORQ TCM-1002 servo" at bounding box center [228, 107] width 143 height 16
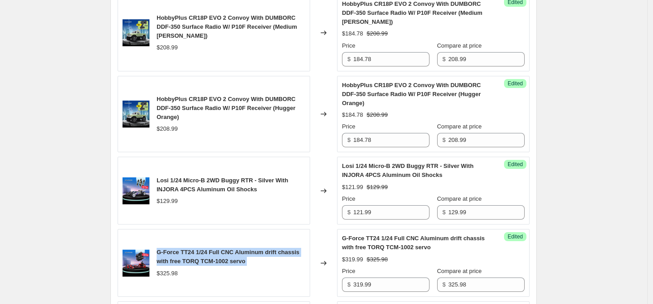
scroll to position [1402, 0]
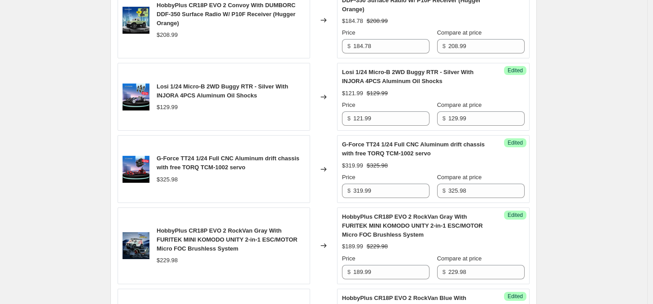
click at [236, 96] on span "Losi 1/24 Micro-B 2WD Buggy RTR - Silver With INJORA 4PCS Aluminum Oil Shocks" at bounding box center [222, 91] width 131 height 16
click at [236, 167] on span "G-Force TT24 1/24 Full CNC Aluminum drift chassis with free TORQ TCM-1002 servo" at bounding box center [228, 163] width 143 height 16
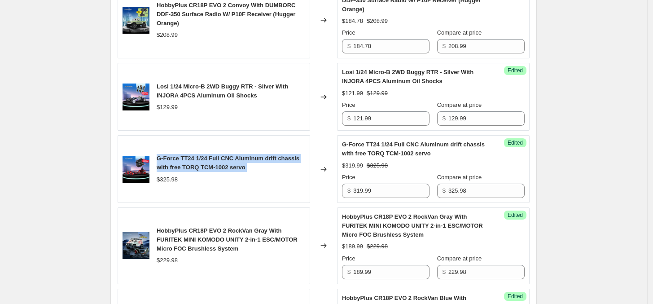
click at [236, 167] on span "G-Force TT24 1/24 Full CNC Aluminum drift chassis with free TORQ TCM-1002 servo" at bounding box center [228, 163] width 143 height 16
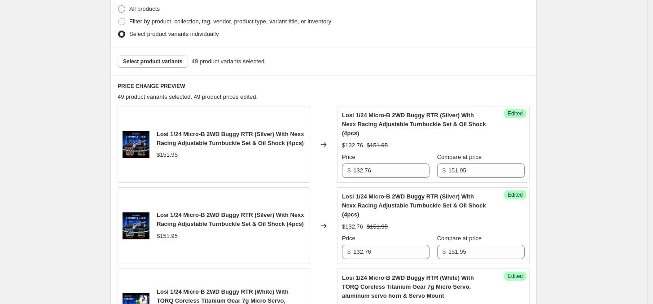
scroll to position [224, 0]
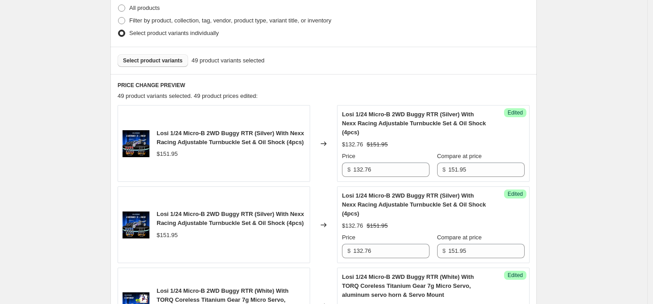
click at [163, 61] on span "Select product variants" at bounding box center [153, 60] width 60 height 7
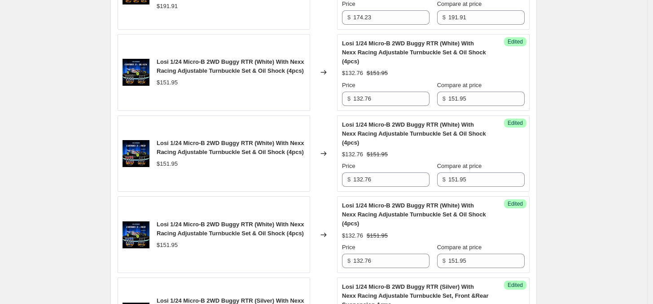
scroll to position [1290, 0]
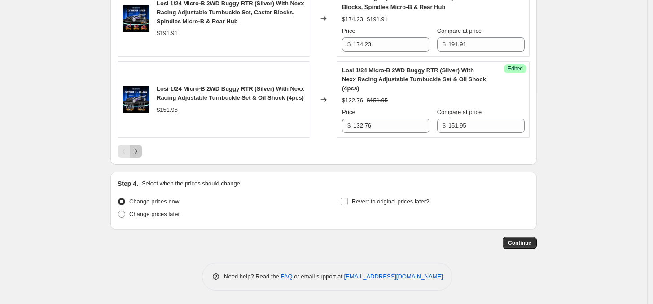
click at [140, 152] on icon "Next" at bounding box center [135, 151] width 9 height 9
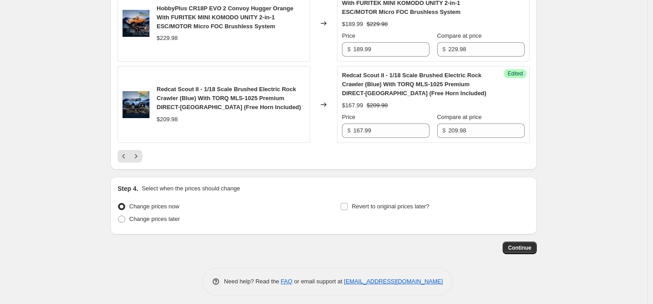
scroll to position [1344, 0]
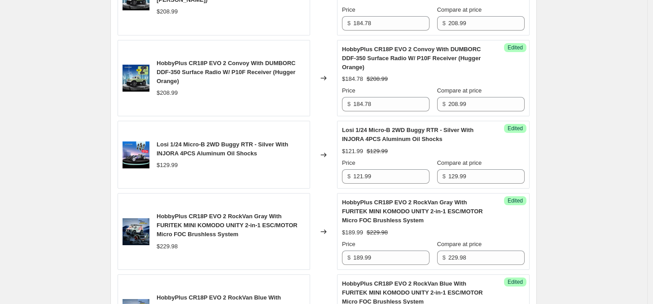
click at [243, 153] on span "Losi 1/24 Micro-B 2WD Buggy RTR - Silver With INJORA 4PCS Aluminum Oil Shocks" at bounding box center [222, 149] width 131 height 16
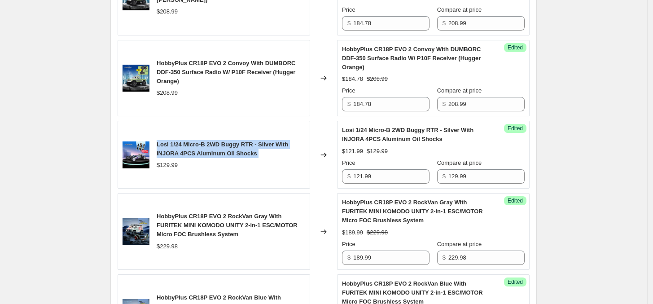
click at [243, 153] on span "Losi 1/24 Micro-B 2WD Buggy RTR - Silver With INJORA 4PCS Aluminum Oil Shocks" at bounding box center [222, 149] width 131 height 16
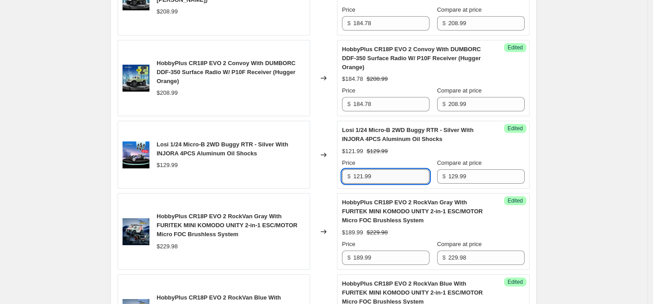
click at [384, 181] on input "121.99" at bounding box center [391, 176] width 76 height 14
click at [290, 264] on div "HobbyPlus CR18P EVO 2 RockVan Gray With FURITEK MINI KOMODO UNITY 2-in-1 ESC/MO…" at bounding box center [214, 231] width 193 height 77
click at [263, 227] on span "HobbyPlus CR18P EVO 2 RockVan Gray With FURITEK MINI KOMODO UNITY 2-in-1 ESC/MO…" at bounding box center [227, 225] width 141 height 25
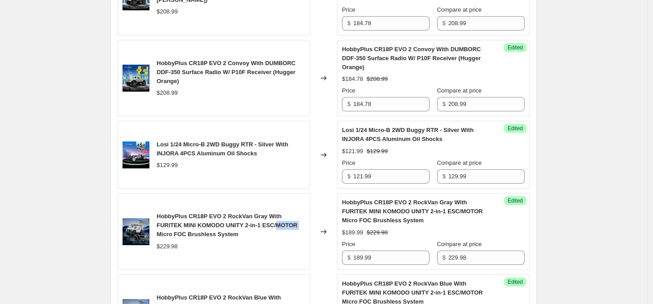
click at [263, 227] on span "HobbyPlus CR18P EVO 2 RockVan Gray With FURITEK MINI KOMODO UNITY 2-in-1 ESC/MO…" at bounding box center [227, 225] width 141 height 25
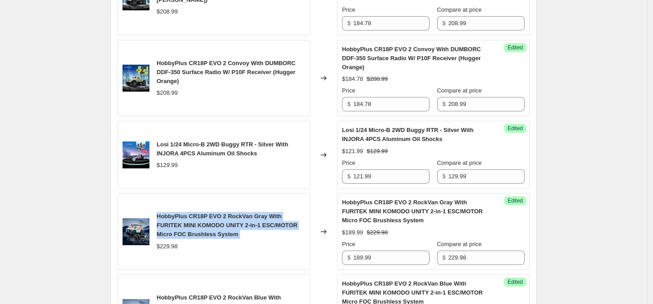
click at [263, 227] on span "HobbyPlus CR18P EVO 2 RockVan Gray With FURITEK MINI KOMODO UNITY 2-in-1 ESC/MO…" at bounding box center [227, 225] width 141 height 25
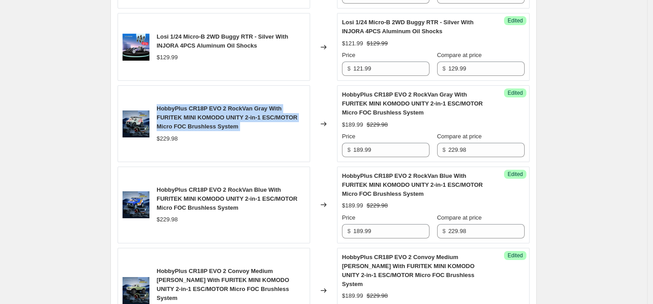
scroll to position [1457, 0]
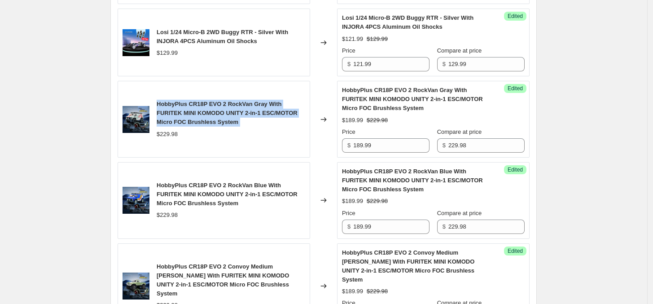
click at [245, 116] on span "HobbyPlus CR18P EVO 2 RockVan Gray With FURITEK MINI KOMODO UNITY 2-in-1 ESC/MO…" at bounding box center [227, 113] width 141 height 25
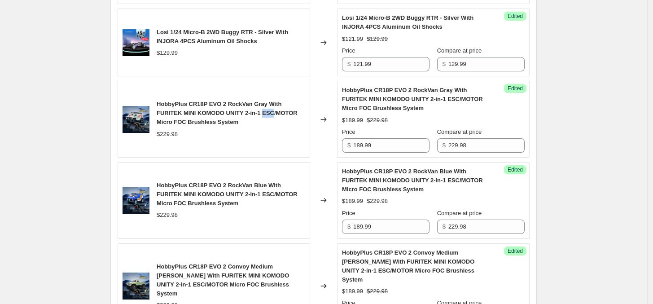
click at [245, 116] on span "HobbyPlus CR18P EVO 2 RockVan Gray With FURITEK MINI KOMODO UNITY 2-in-1 ESC/MO…" at bounding box center [227, 113] width 141 height 25
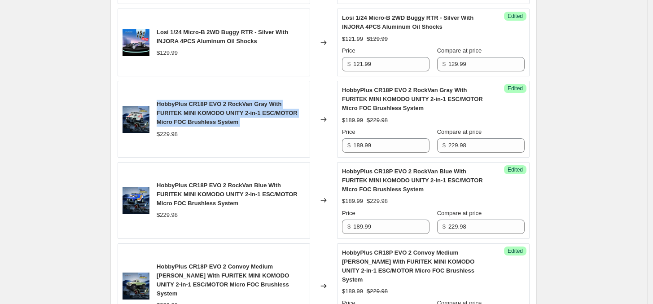
click at [245, 116] on span "HobbyPlus CR18P EVO 2 RockVan Gray With FURITEK MINI KOMODO UNITY 2-in-1 ESC/MO…" at bounding box center [227, 113] width 141 height 25
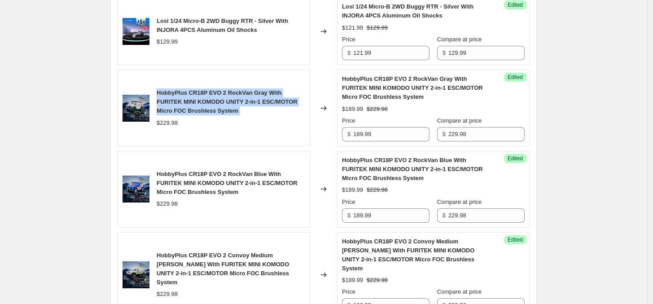
scroll to position [1412, 0]
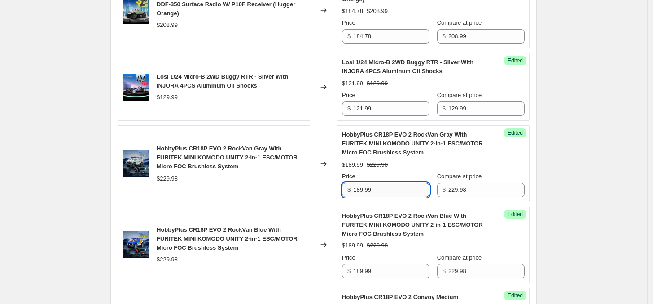
click at [383, 191] on input "189.99" at bounding box center [391, 190] width 76 height 14
paste input "90.88"
type input "190.88"
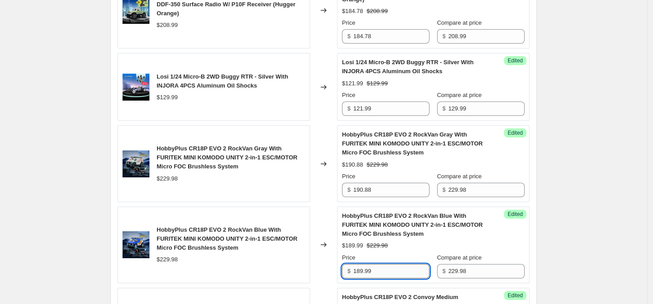
click at [389, 271] on input "189.99" at bounding box center [391, 271] width 76 height 14
paste input "90.88"
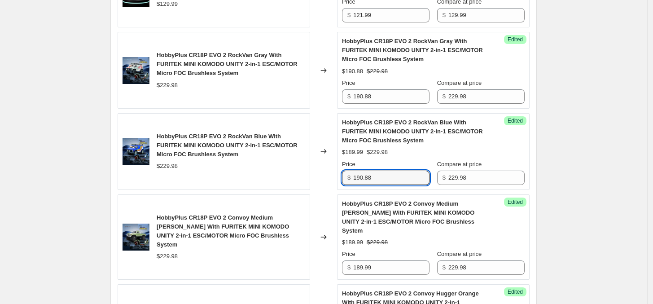
scroll to position [1524, 0]
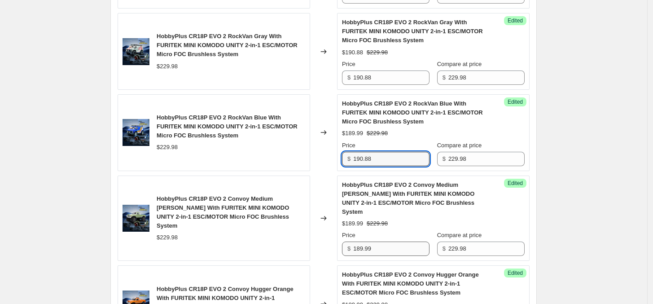
type input "190.88"
click at [387, 245] on input "189.99" at bounding box center [391, 248] width 76 height 14
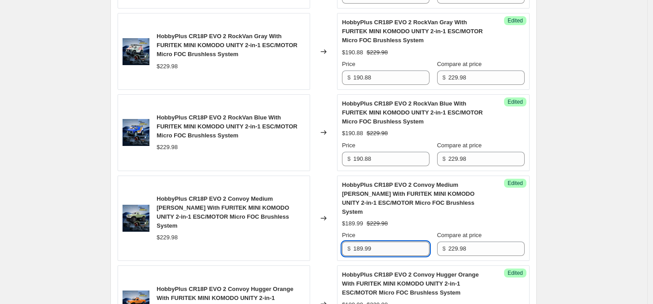
click at [387, 245] on input "189.99" at bounding box center [391, 248] width 76 height 14
paste input "90.88"
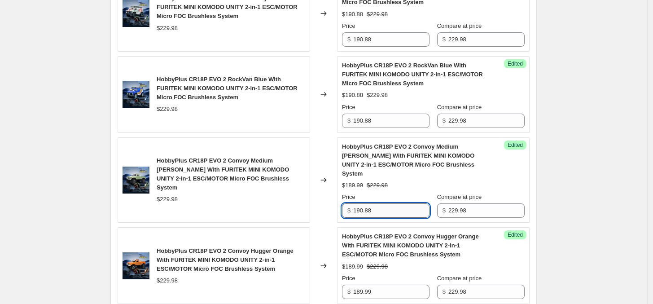
scroll to position [1580, 0]
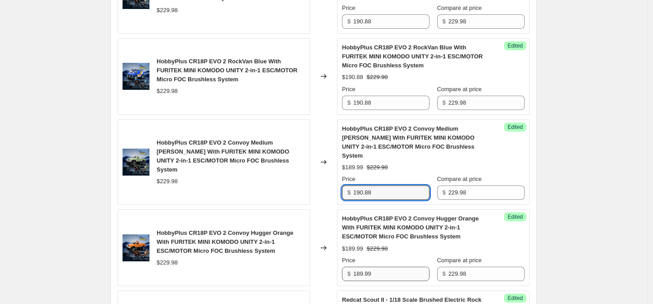
type input "190.88"
click at [382, 267] on input "189.99" at bounding box center [391, 274] width 76 height 14
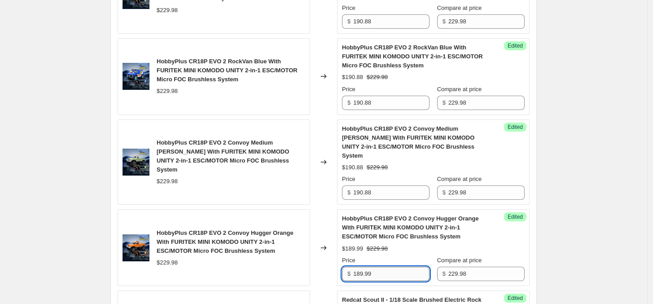
click at [382, 267] on input "189.99" at bounding box center [391, 274] width 76 height 14
paste input "90.88"
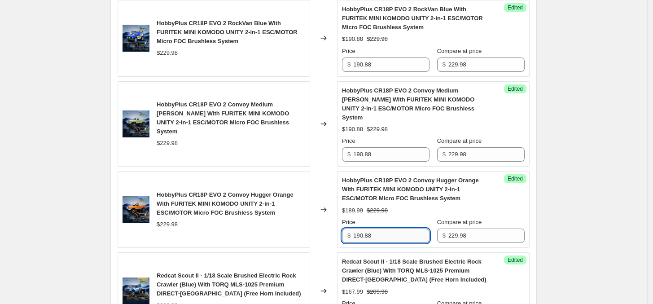
scroll to position [1636, 0]
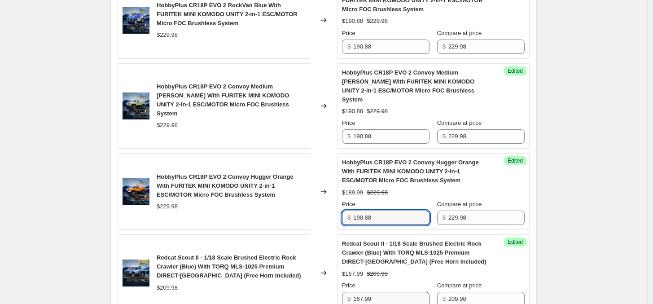
type input "190.88"
click at [383, 292] on input "167.99" at bounding box center [391, 299] width 76 height 14
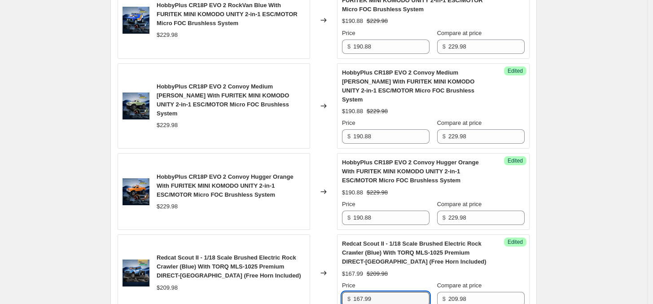
click at [232, 257] on div "Redcat Scout II - 1/18 Scale Brushed Electric Rock Crawler (Blue) With TORQ MLS…" at bounding box center [231, 266] width 149 height 27
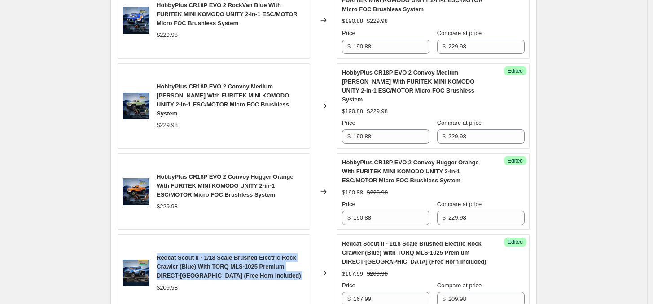
click at [232, 257] on div "Redcat Scout II - 1/18 Scale Brushed Electric Rock Crawler (Blue) With TORQ MLS…" at bounding box center [231, 266] width 149 height 27
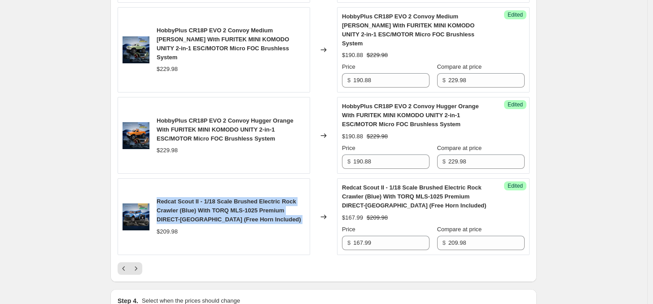
click at [261, 201] on span "Redcat Scout II - 1/18 Scale Brushed Electric Rock Crawler (Blue) With TORQ MLS…" at bounding box center [229, 210] width 144 height 25
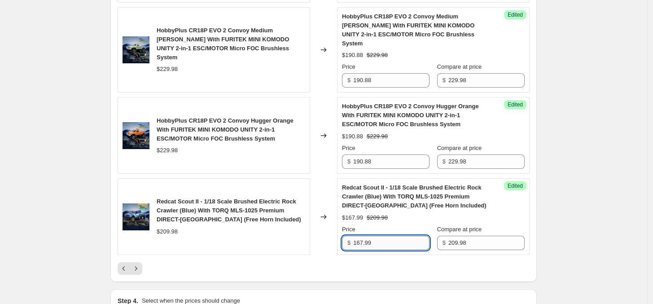
click at [398, 241] on input "167.99" at bounding box center [391, 243] width 76 height 14
paste input "45.23"
type input "145.23"
click at [414, 268] on div at bounding box center [324, 268] width 412 height 13
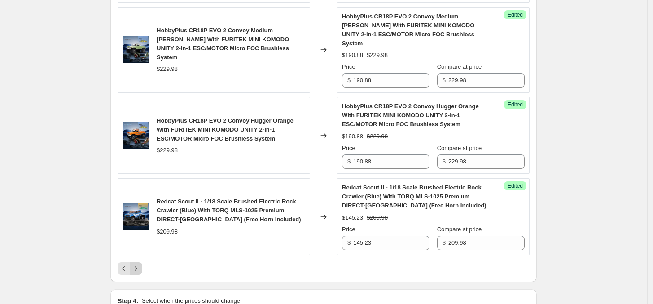
click at [140, 264] on icon "Next" at bounding box center [135, 268] width 9 height 9
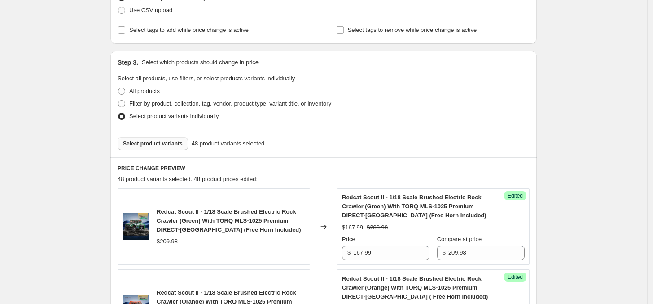
scroll to position [306, 0]
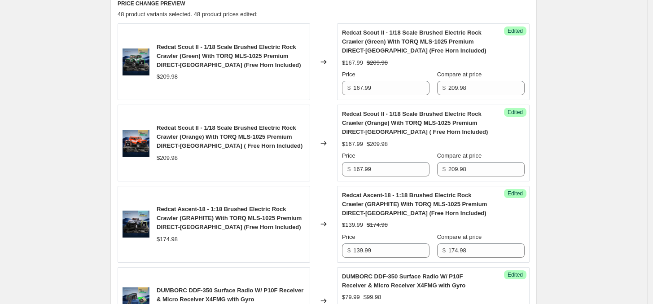
click at [222, 53] on span "Redcat Scout II - 1/18 Scale Brushed Electric Rock Crawler (Green) With TORQ ML…" at bounding box center [229, 56] width 144 height 25
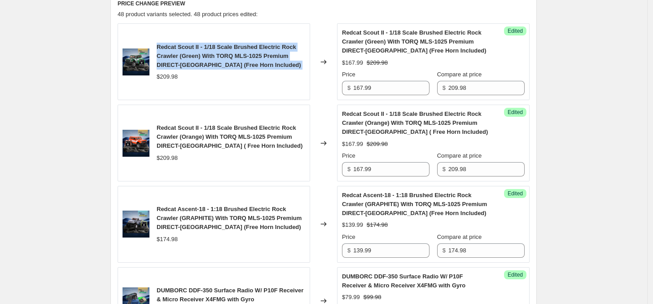
click at [222, 53] on span "Redcat Scout II - 1/18 Scale Brushed Electric Rock Crawler (Green) With TORQ ML…" at bounding box center [229, 56] width 144 height 25
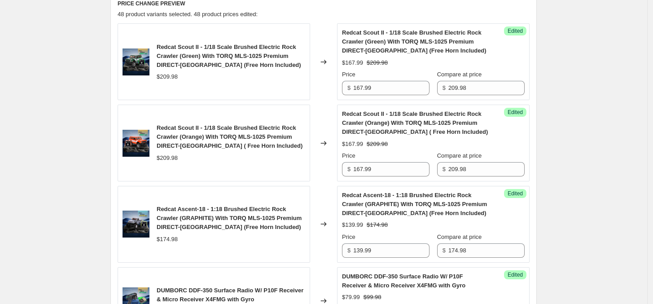
click at [99, 172] on div "Create new price change job. This page is ready Create new price change job Dra…" at bounding box center [323, 250] width 647 height 1113
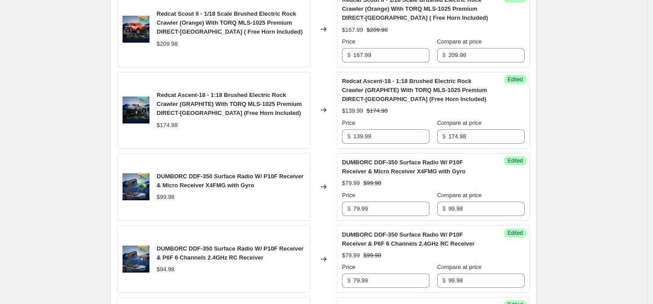
scroll to position [194, 0]
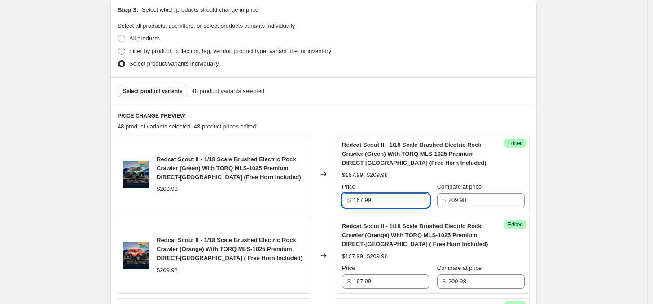
click at [371, 206] on input "167.99" at bounding box center [391, 200] width 76 height 14
paste input "74.28"
type input "174.28"
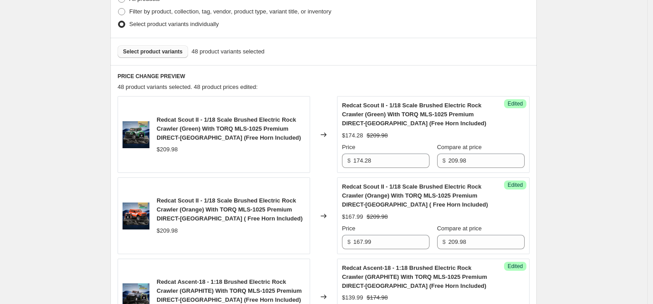
scroll to position [250, 0]
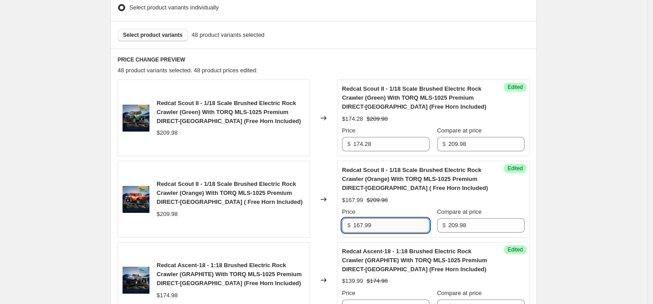
click at [372, 227] on input "167.99" at bounding box center [391, 225] width 76 height 14
paste input "74.28"
type input "174.28"
click at [614, 217] on div "Create new price change job. This page is ready Create new price change job Dra…" at bounding box center [323, 306] width 647 height 1113
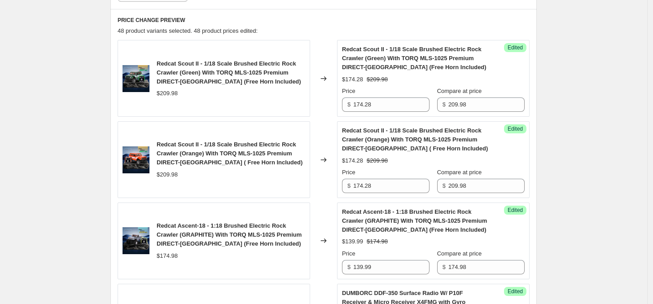
scroll to position [362, 0]
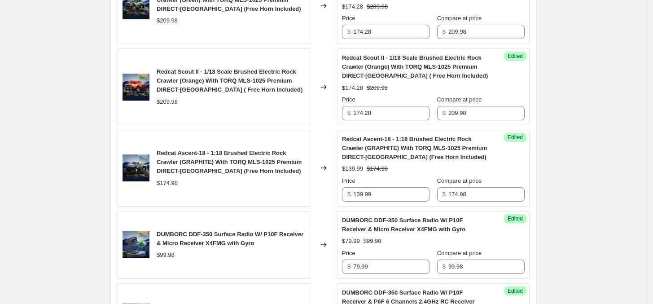
click at [234, 168] on span "Redcat Ascent-18 - 1:18 Brushed Electric Rock Crawler (GRAPHITE) With TORQ MLS-…" at bounding box center [229, 161] width 145 height 25
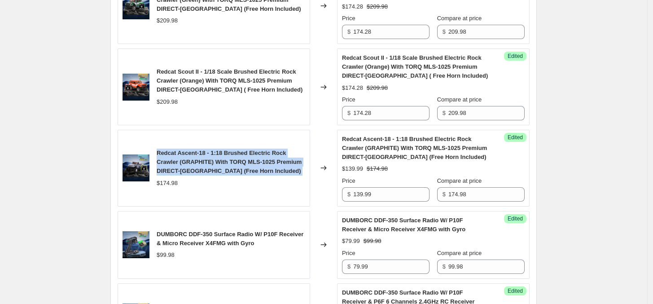
click at [234, 168] on span "Redcat Ascent-18 - 1:18 Brushed Electric Rock Crawler (GRAPHITE) With TORQ MLS-…" at bounding box center [229, 161] width 145 height 25
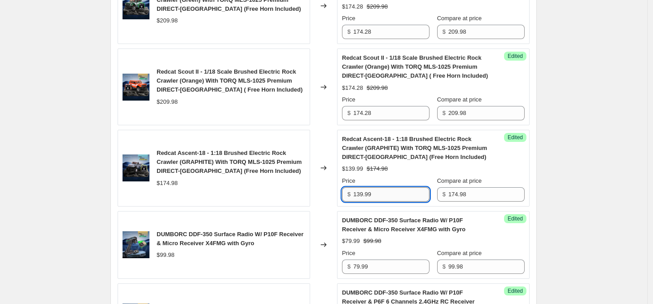
click at [411, 196] on input "139.99" at bounding box center [391, 194] width 76 height 14
paste input "45.23"
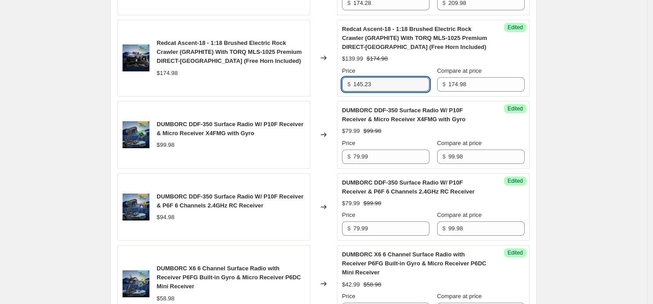
scroll to position [474, 0]
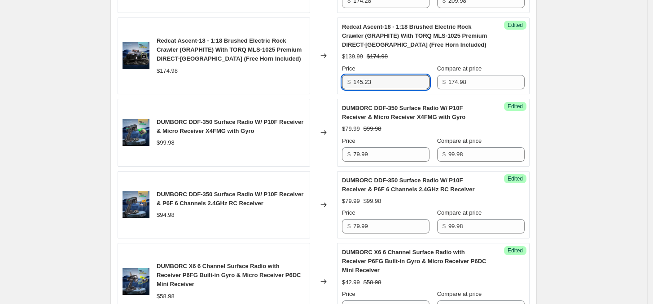
type input "145.23"
click at [207, 125] on span "DUMBORC DDF-350 Surface Radio W/ P10F Receiver & Micro Receiver X4FMG with Gyro" at bounding box center [230, 126] width 147 height 16
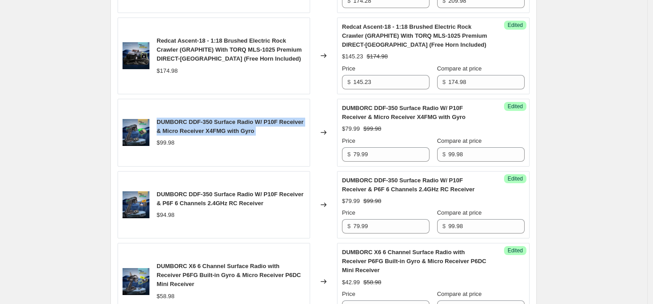
click at [207, 125] on span "DUMBORC DDF-350 Surface Radio W/ P10F Receiver & Micro Receiver X4FMG with Gyro" at bounding box center [230, 126] width 147 height 16
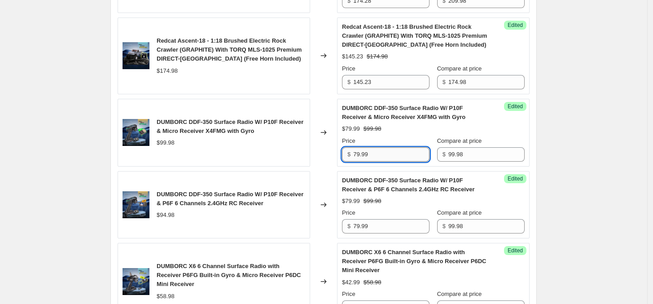
click at [381, 153] on input "79.99" at bounding box center [391, 154] width 76 height 14
paste input "89.00"
type input "89.00"
click at [380, 227] on input "79.99" at bounding box center [391, 226] width 76 height 14
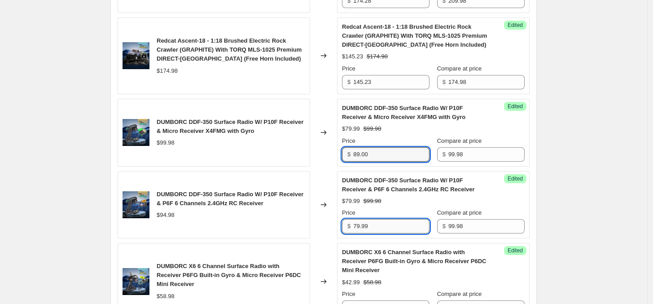
click at [380, 227] on input "79.99" at bounding box center [391, 226] width 76 height 14
paste input "89.00"
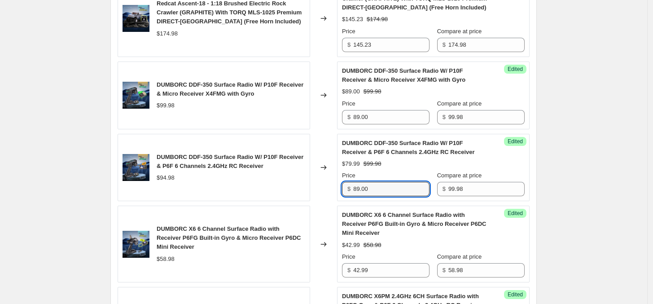
scroll to position [530, 0]
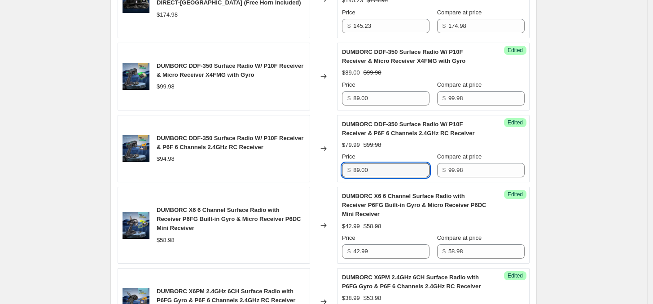
type input "89.00"
click at [227, 208] on span "DUMBORC X6 6 Channel Surface Radio with Receiver P6FG Built-in Gyro & Micro Rec…" at bounding box center [229, 218] width 144 height 25
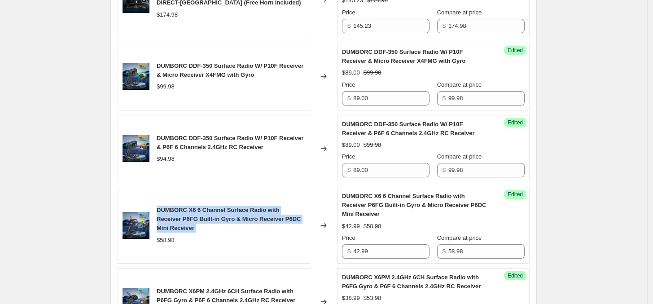
click at [227, 208] on span "DUMBORC X6 6 Channel Surface Radio with Receiver P6FG Built-in Gyro & Micro Rec…" at bounding box center [229, 218] width 144 height 25
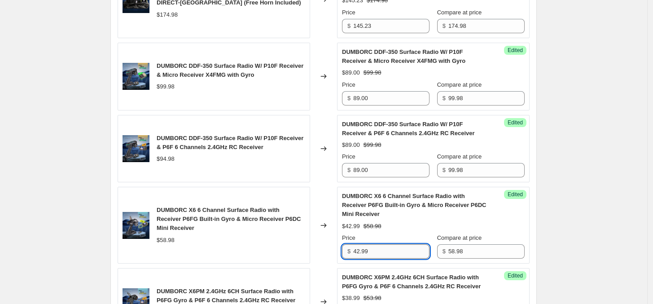
click at [389, 251] on input "42.99" at bounding box center [391, 251] width 76 height 14
paste input "50"
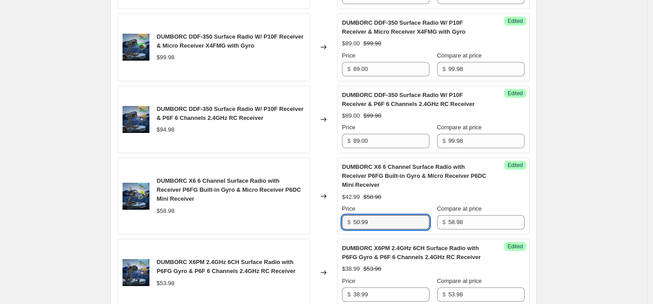
scroll to position [586, 0]
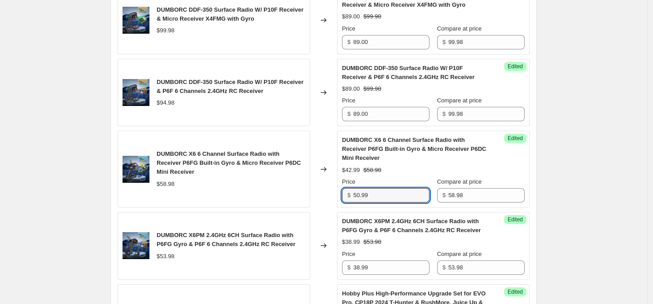
type input "50.99"
click at [267, 241] on div "DUMBORC X6PM 2.4GHz 6CH Surface Radio with P6FG Gyro & P6F 6 Channels 2.4GHz RC…" at bounding box center [231, 240] width 149 height 18
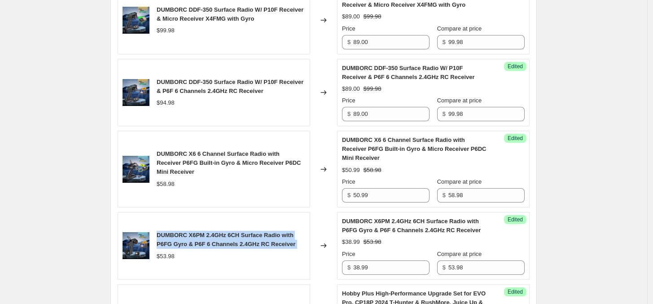
click at [267, 241] on div "DUMBORC X6PM 2.4GHz 6CH Surface Radio with P6FG Gyro & P6F 6 Channels 2.4GHz RC…" at bounding box center [231, 240] width 149 height 18
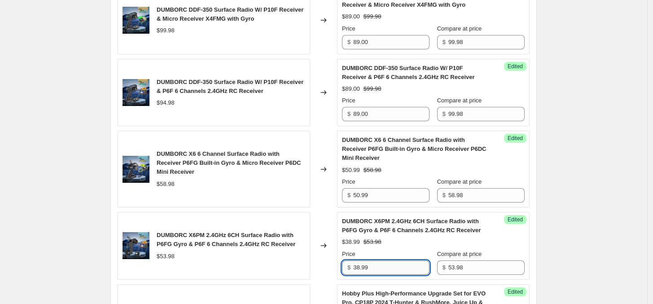
click at [379, 262] on input "38.99" at bounding box center [391, 267] width 76 height 14
paste input "46.4"
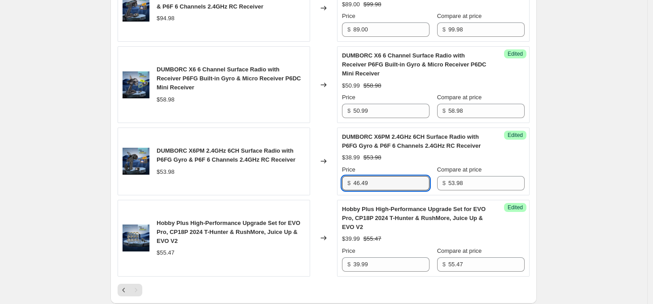
scroll to position [699, 0]
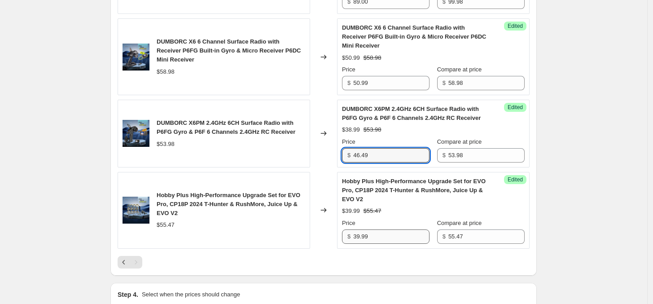
type input "46.49"
click at [382, 237] on input "39.99" at bounding box center [391, 236] width 76 height 14
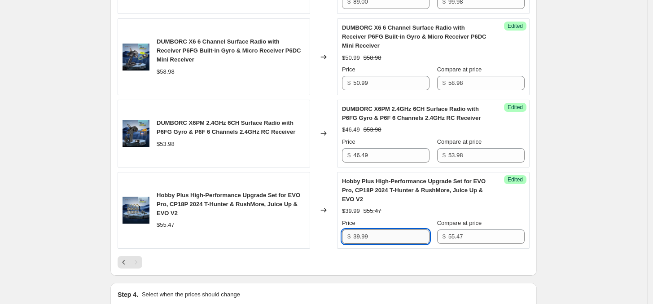
click at [382, 237] on input "39.99" at bounding box center [391, 236] width 76 height 14
paste input "46.4"
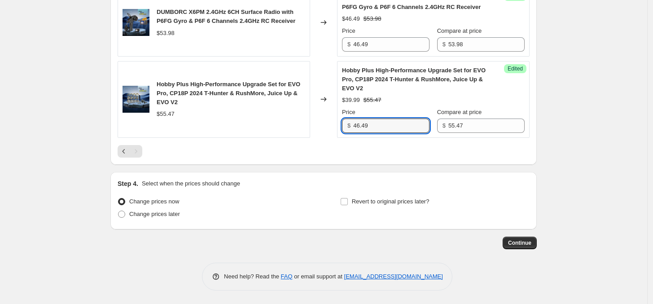
scroll to position [811, 0]
type input "46.49"
click at [419, 178] on div "Step 4. Select when the prices should change Change prices now Change prices la…" at bounding box center [323, 200] width 426 height 57
click at [128, 154] on icon "Previous" at bounding box center [123, 151] width 9 height 9
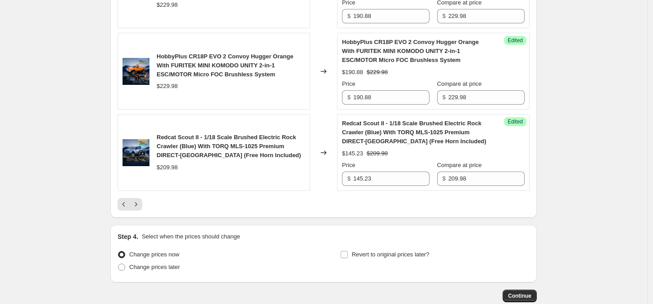
scroll to position [1805, 0]
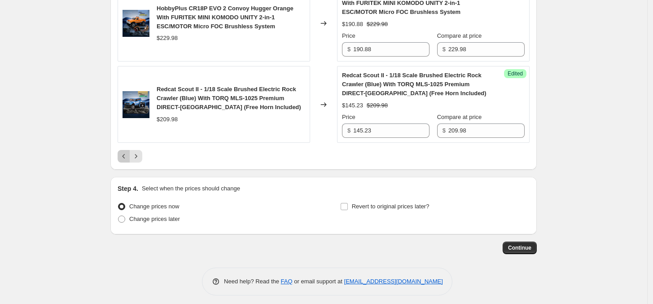
click at [128, 157] on button "Previous" at bounding box center [124, 156] width 13 height 13
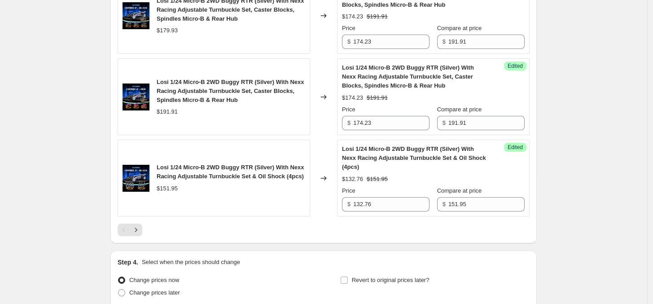
scroll to position [1749, 0]
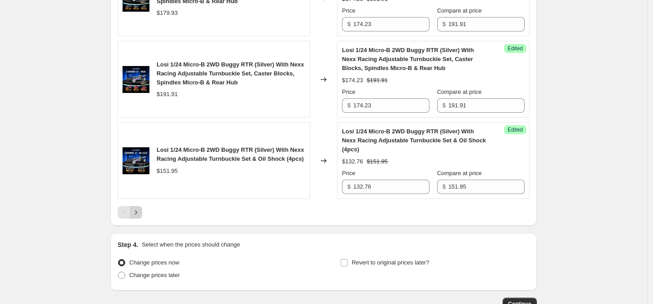
click at [137, 214] on icon "Next" at bounding box center [136, 212] width 2 height 4
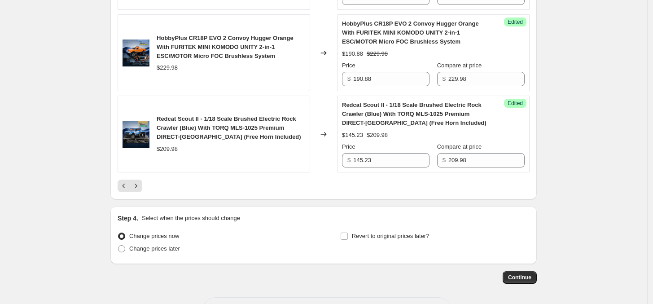
scroll to position [1795, 0]
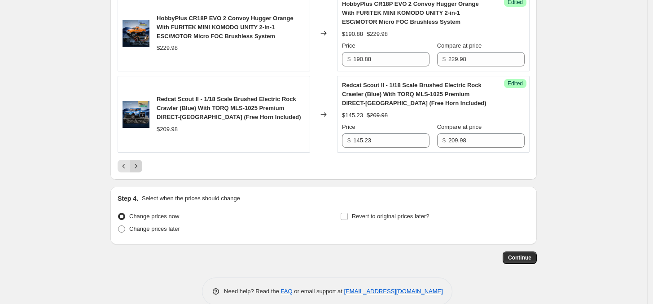
click at [140, 163] on icon "Next" at bounding box center [135, 166] width 9 height 9
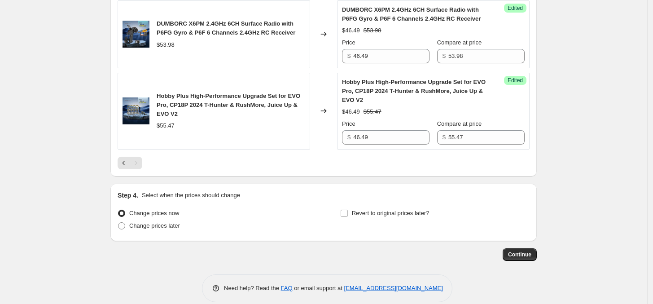
scroll to position [811, 0]
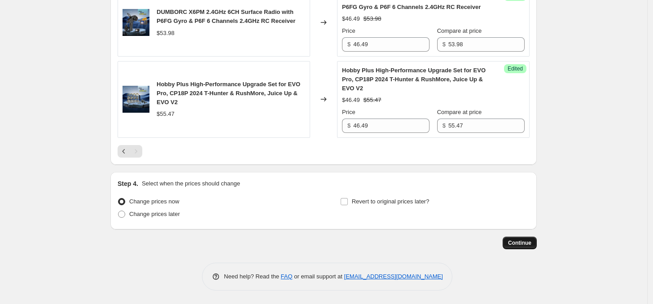
click at [529, 244] on span "Continue" at bounding box center [519, 242] width 23 height 7
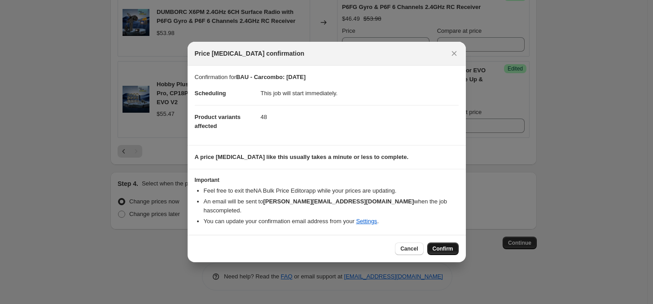
click at [450, 247] on span "Confirm" at bounding box center [443, 248] width 21 height 7
